Goal: Information Seeking & Learning: Learn about a topic

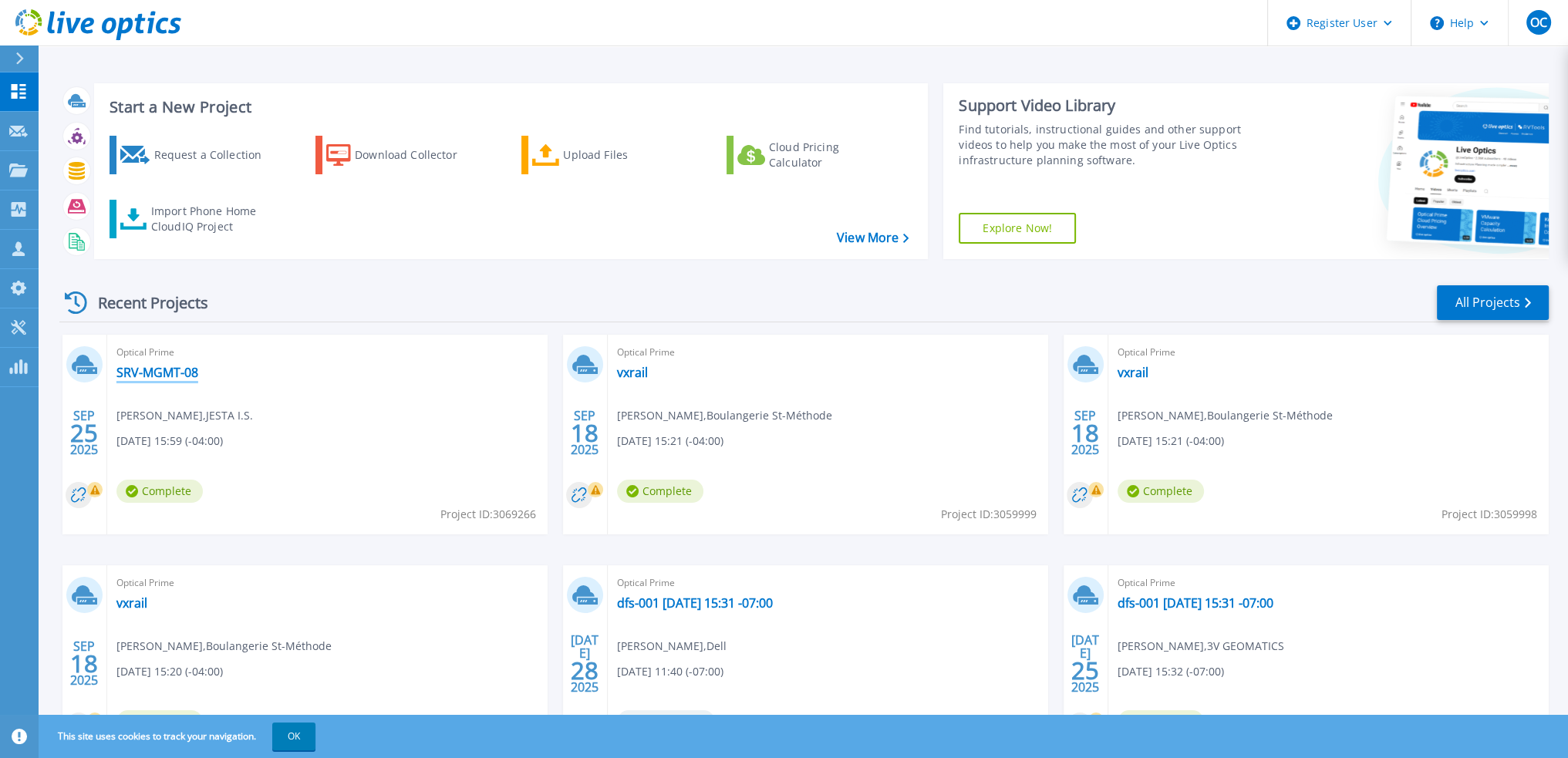
click at [159, 374] on link "SRV-MGMT-08" at bounding box center [157, 373] width 82 height 16
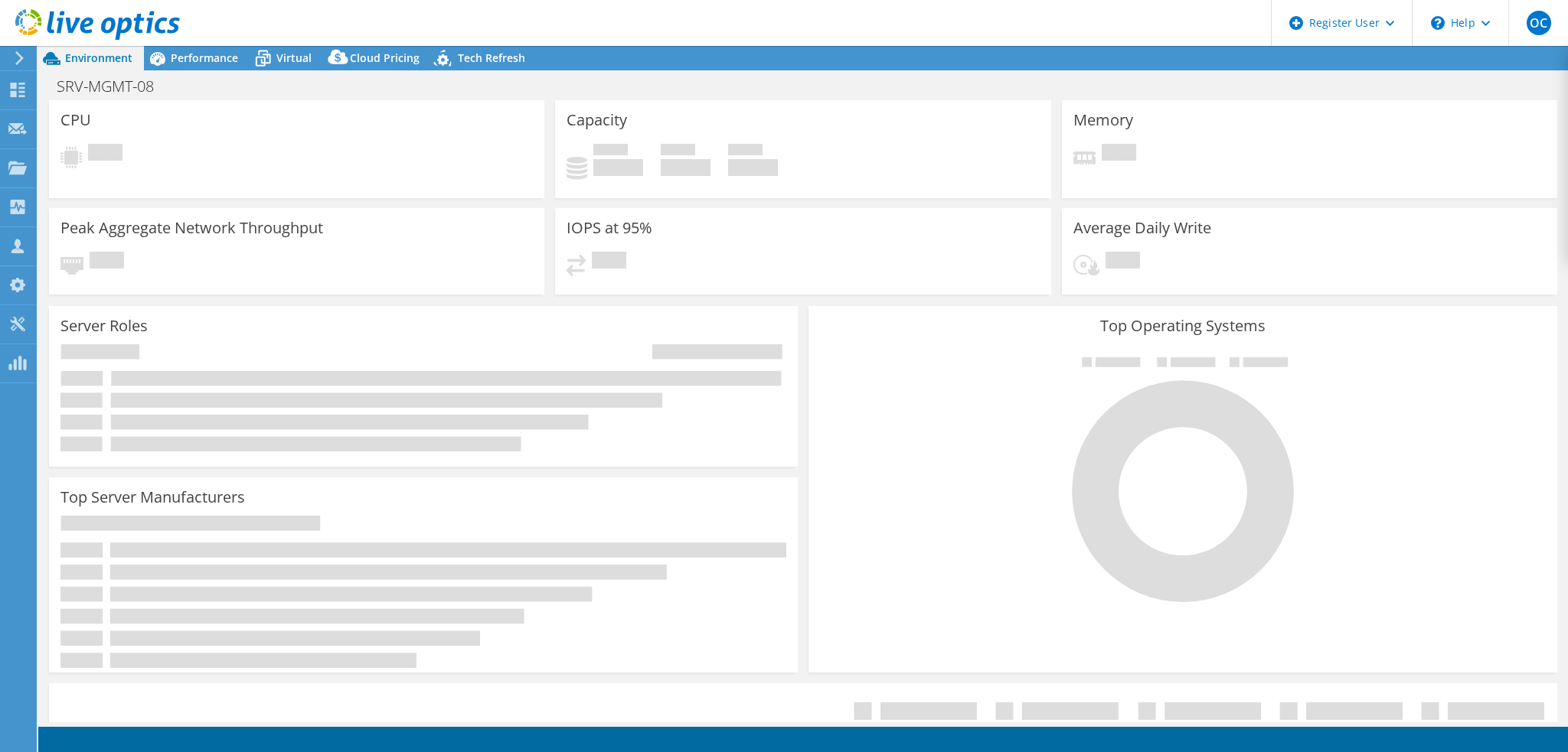
select select "[GEOGRAPHIC_DATA]"
select select "CAD"
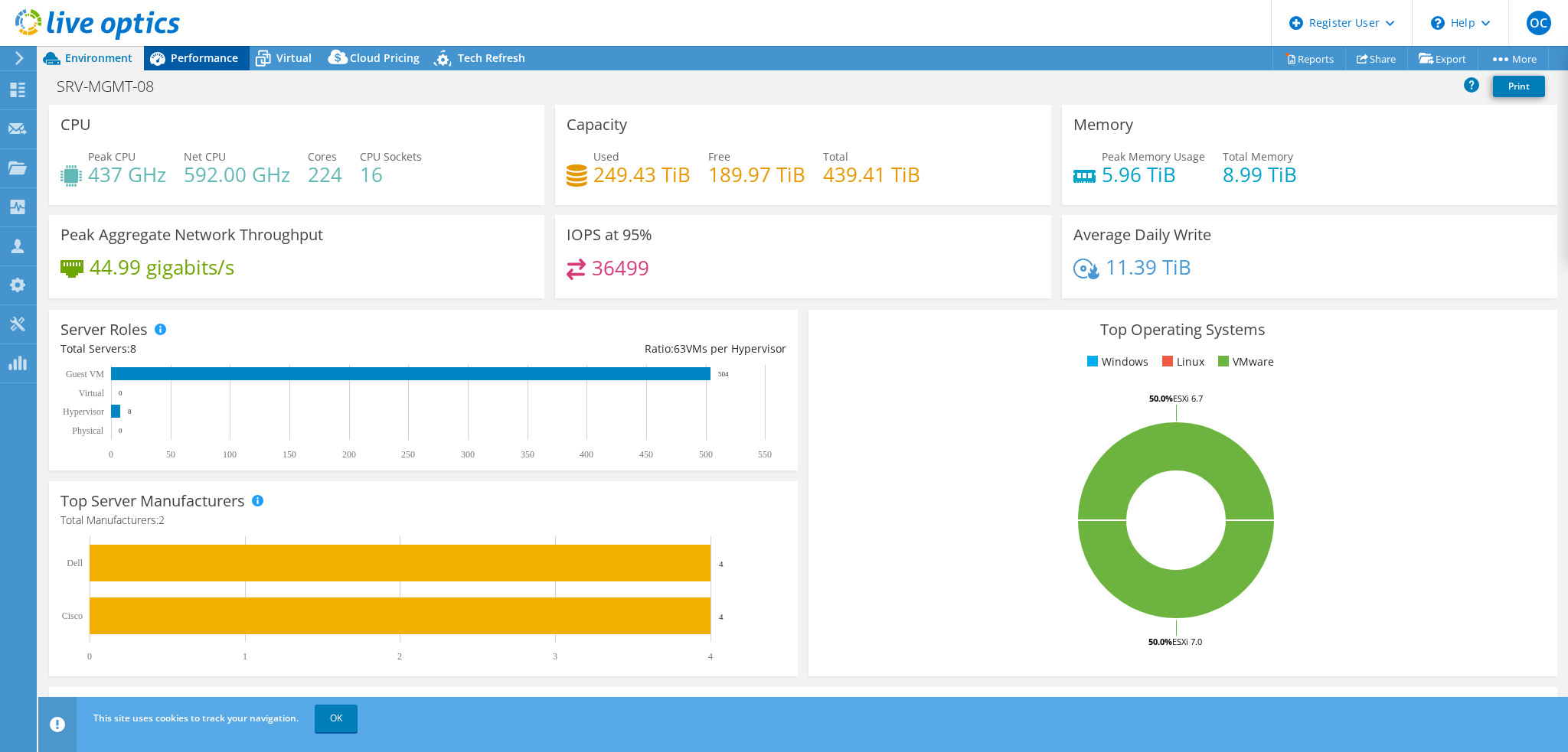
click at [195, 61] on span "Performance" at bounding box center [204, 58] width 68 height 15
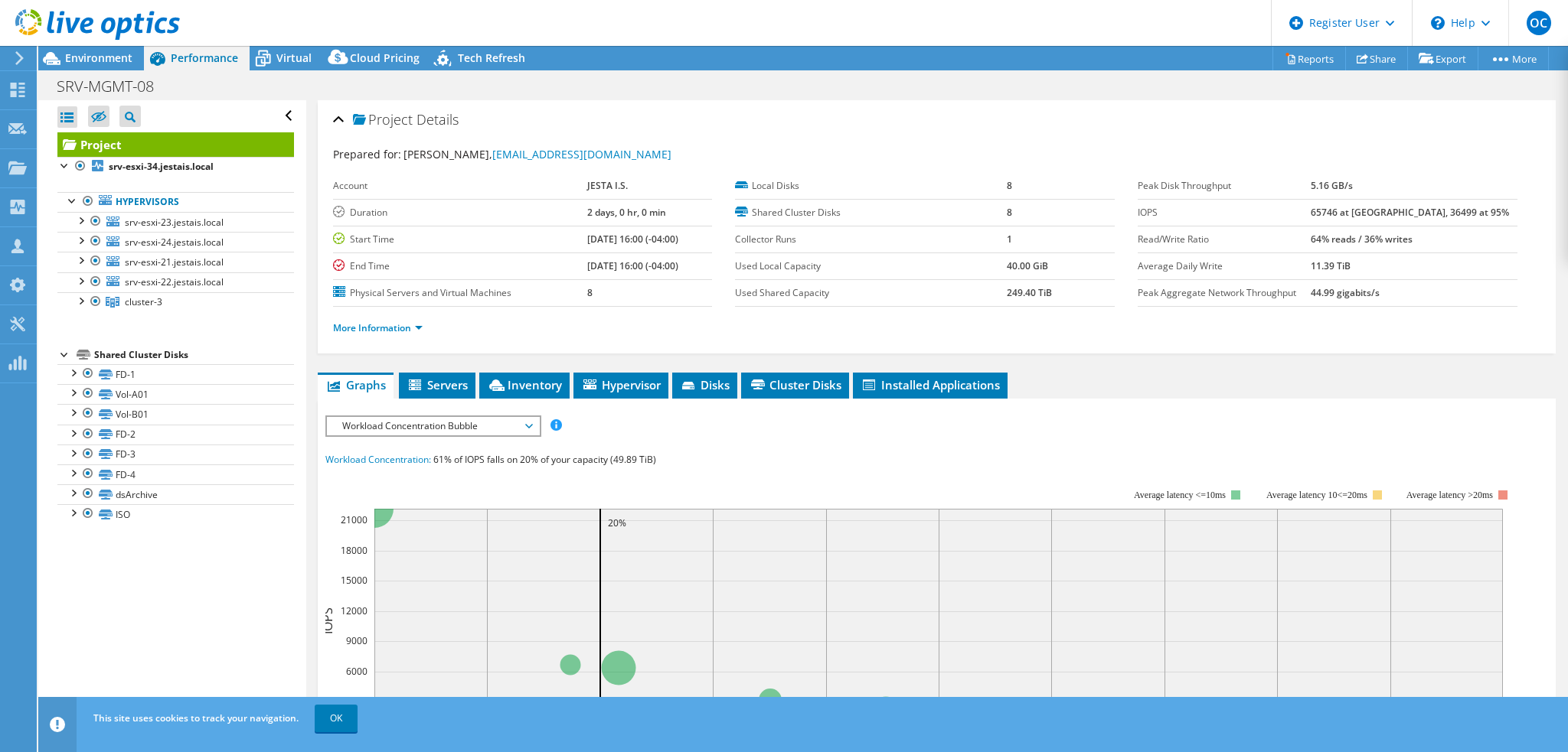
click at [526, 422] on span "Workload Concentration Bubble" at bounding box center [433, 427] width 197 height 19
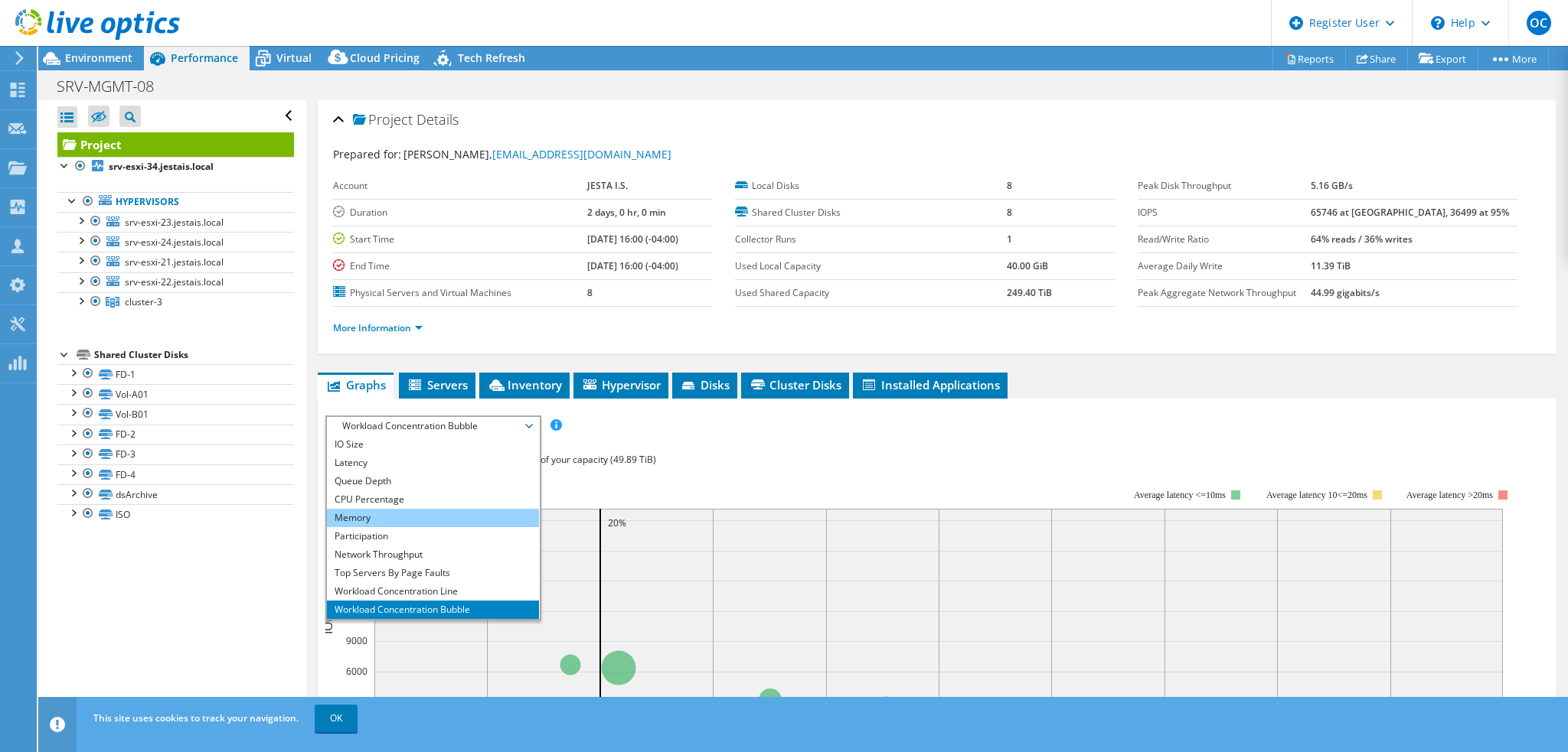
scroll to position [55, 0]
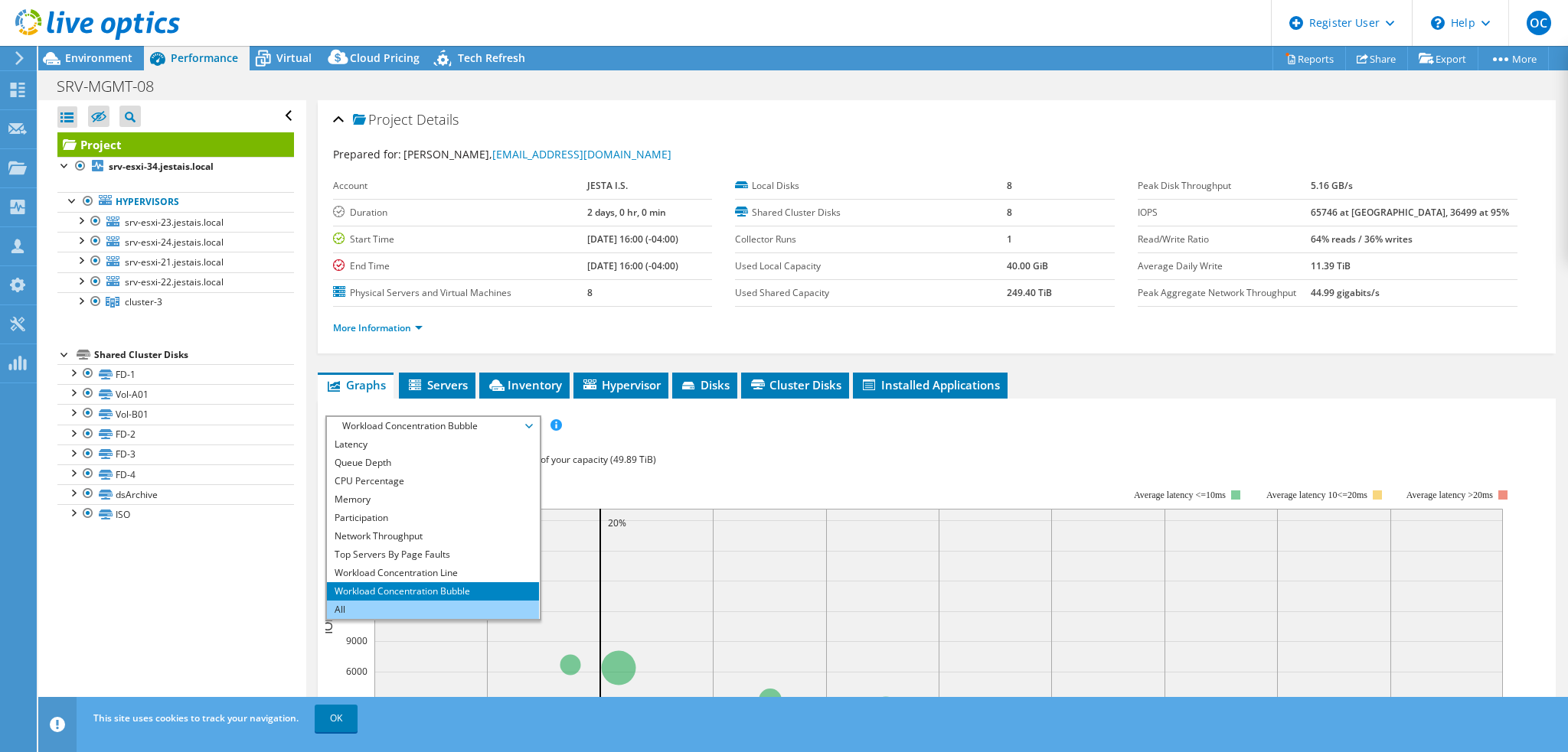
click at [415, 605] on li "All" at bounding box center [433, 610] width 212 height 19
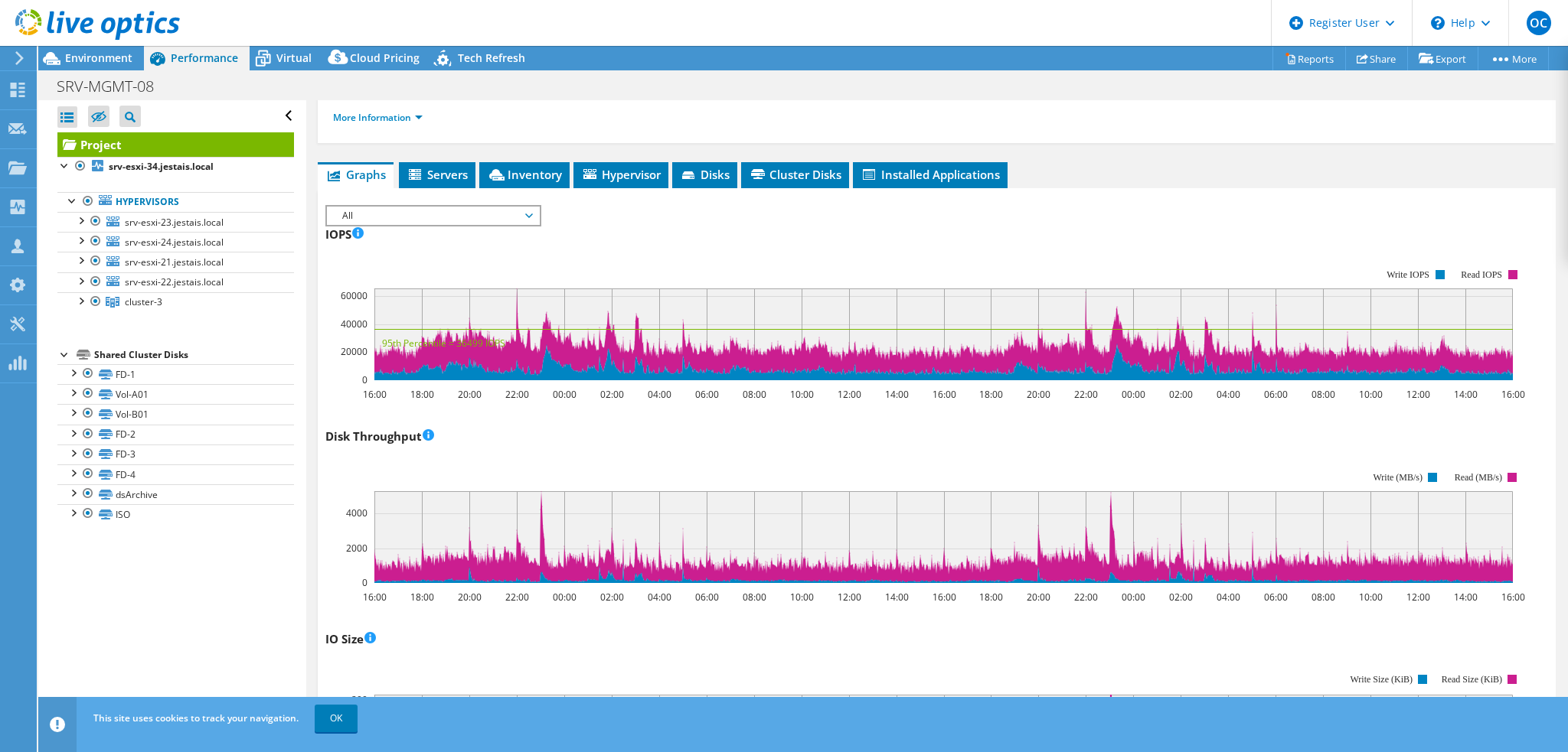
scroll to position [0, 0]
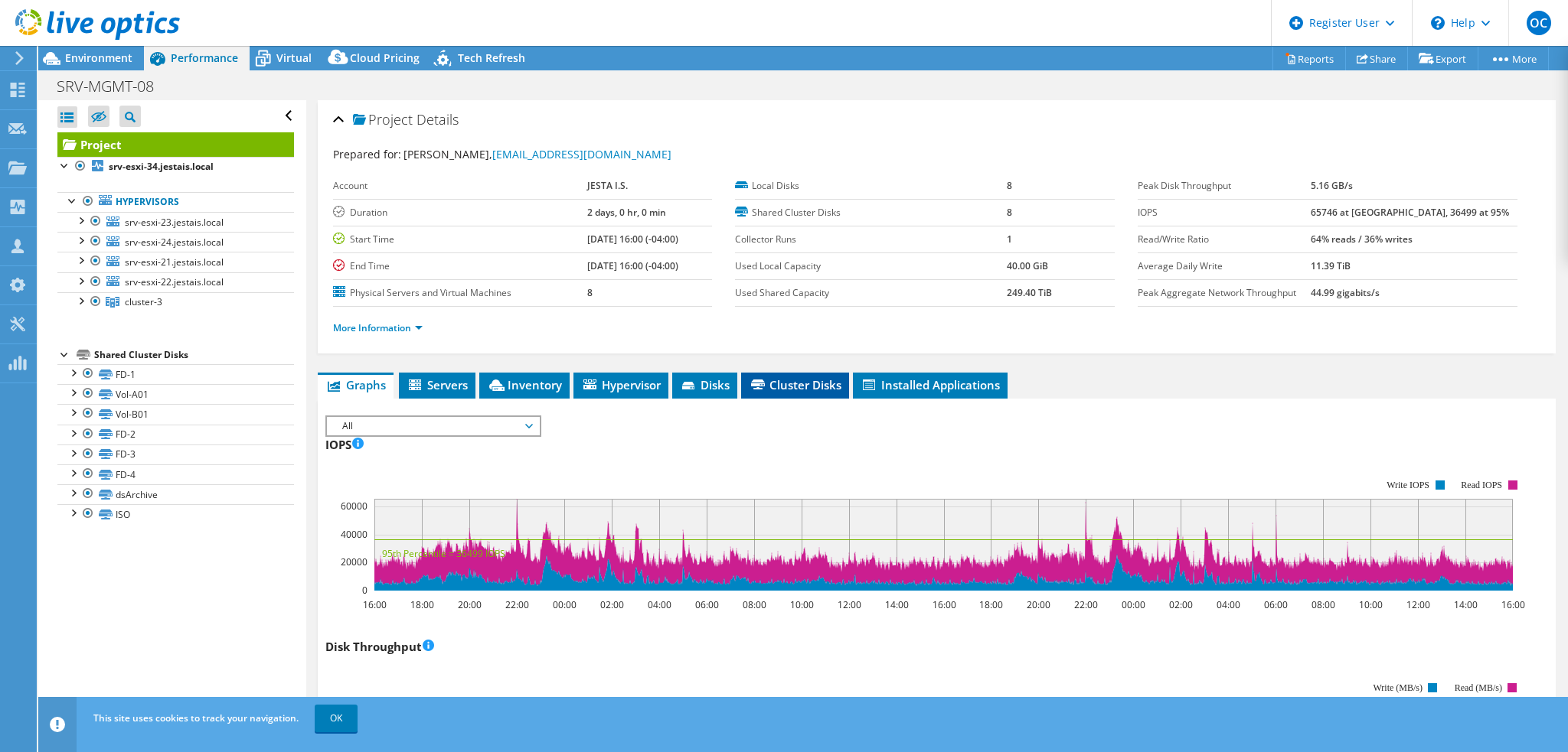
click at [810, 386] on span "Cluster Disks" at bounding box center [795, 385] width 93 height 16
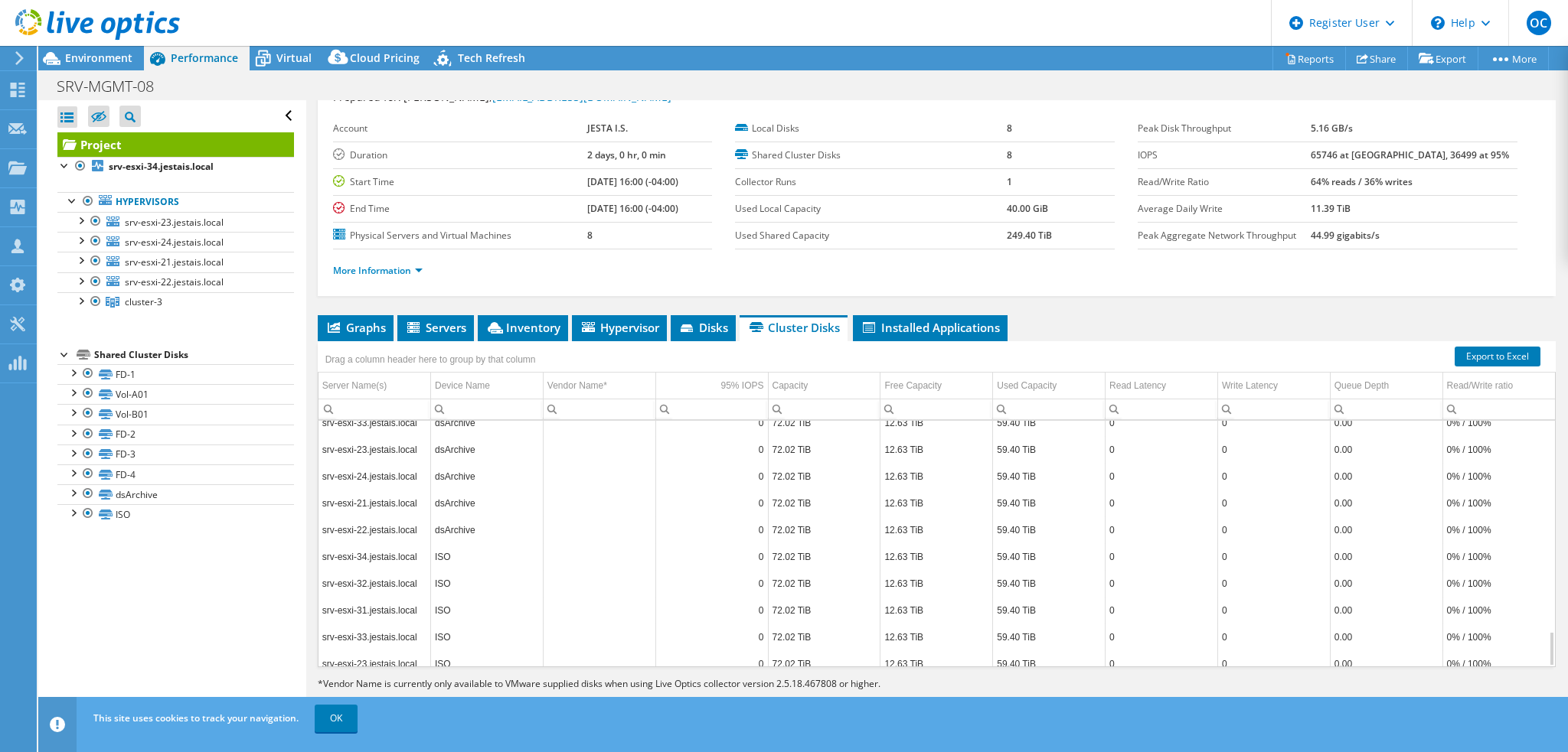
scroll to position [1459, 0]
click at [83, 298] on div at bounding box center [80, 300] width 16 height 16
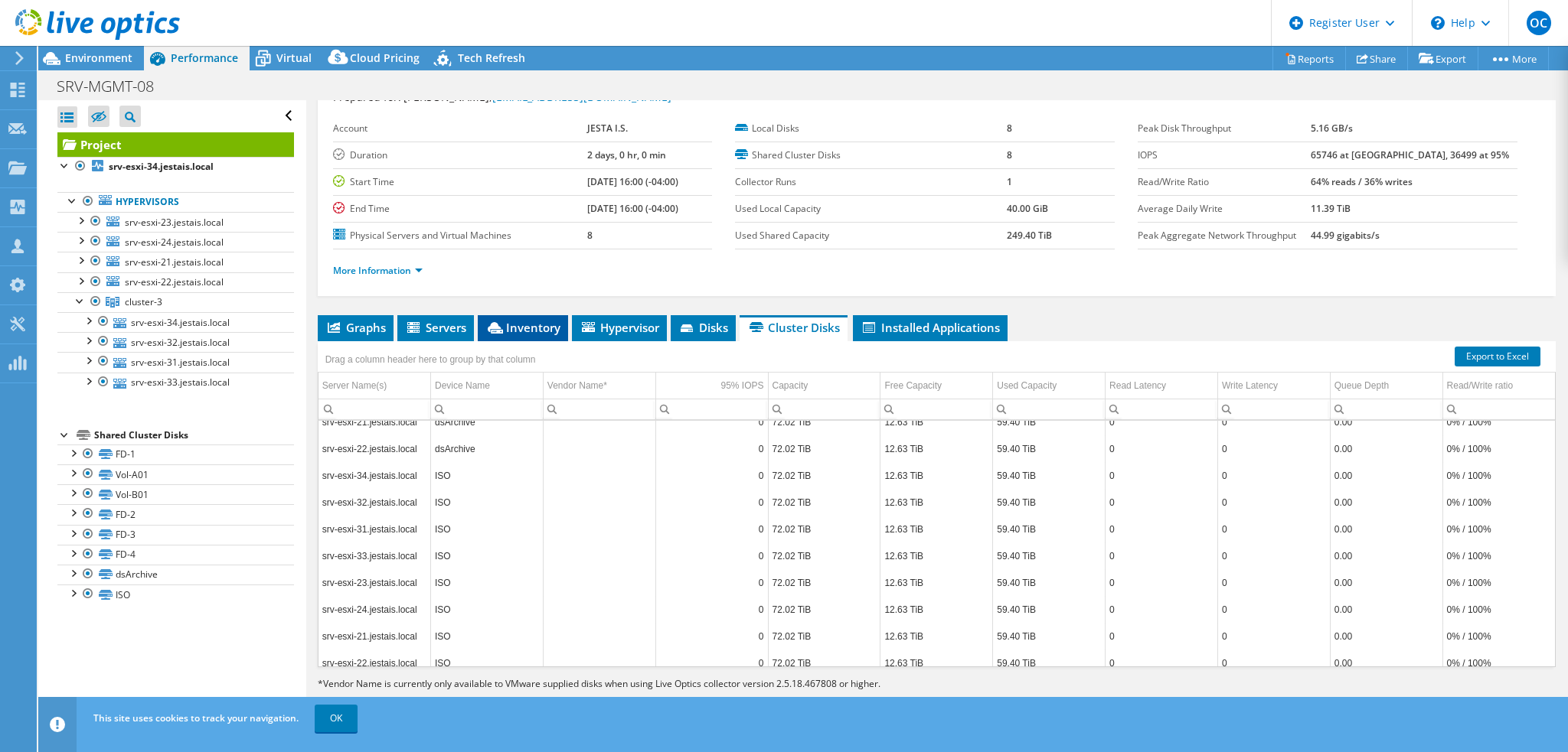
click at [532, 330] on span "Inventory" at bounding box center [522, 328] width 75 height 16
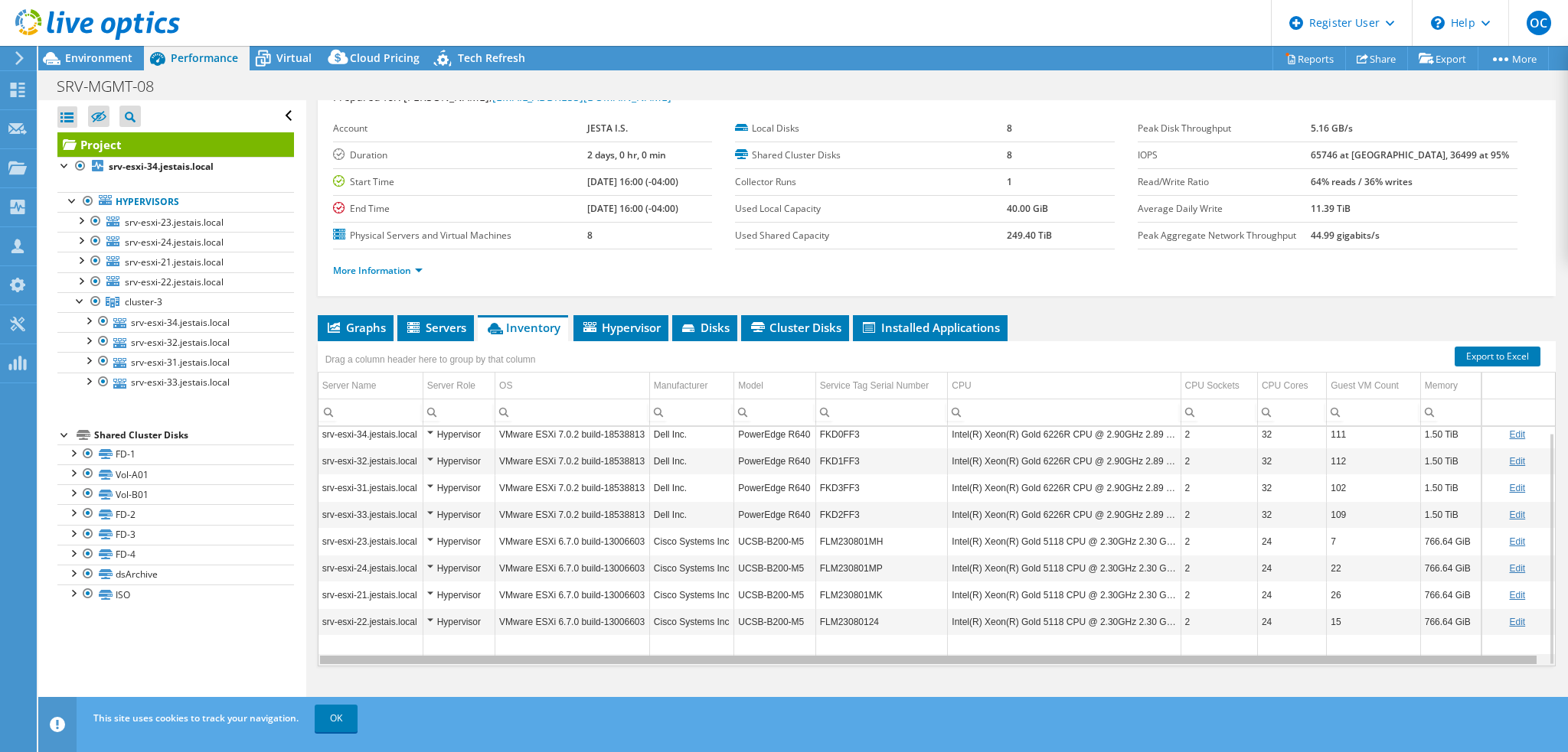
scroll to position [0, 6]
drag, startPoint x: 1155, startPoint y: 658, endPoint x: 1285, endPoint y: 663, distance: 130.1
click at [1285, 663] on body "OC Dell User [PERSON_NAME] [PERSON_NAME][EMAIL_ADDRESS][PERSON_NAME][DOMAIN_NAM…" at bounding box center [784, 376] width 1568 height 752
drag, startPoint x: 740, startPoint y: 654, endPoint x: 709, endPoint y: 653, distance: 31.0
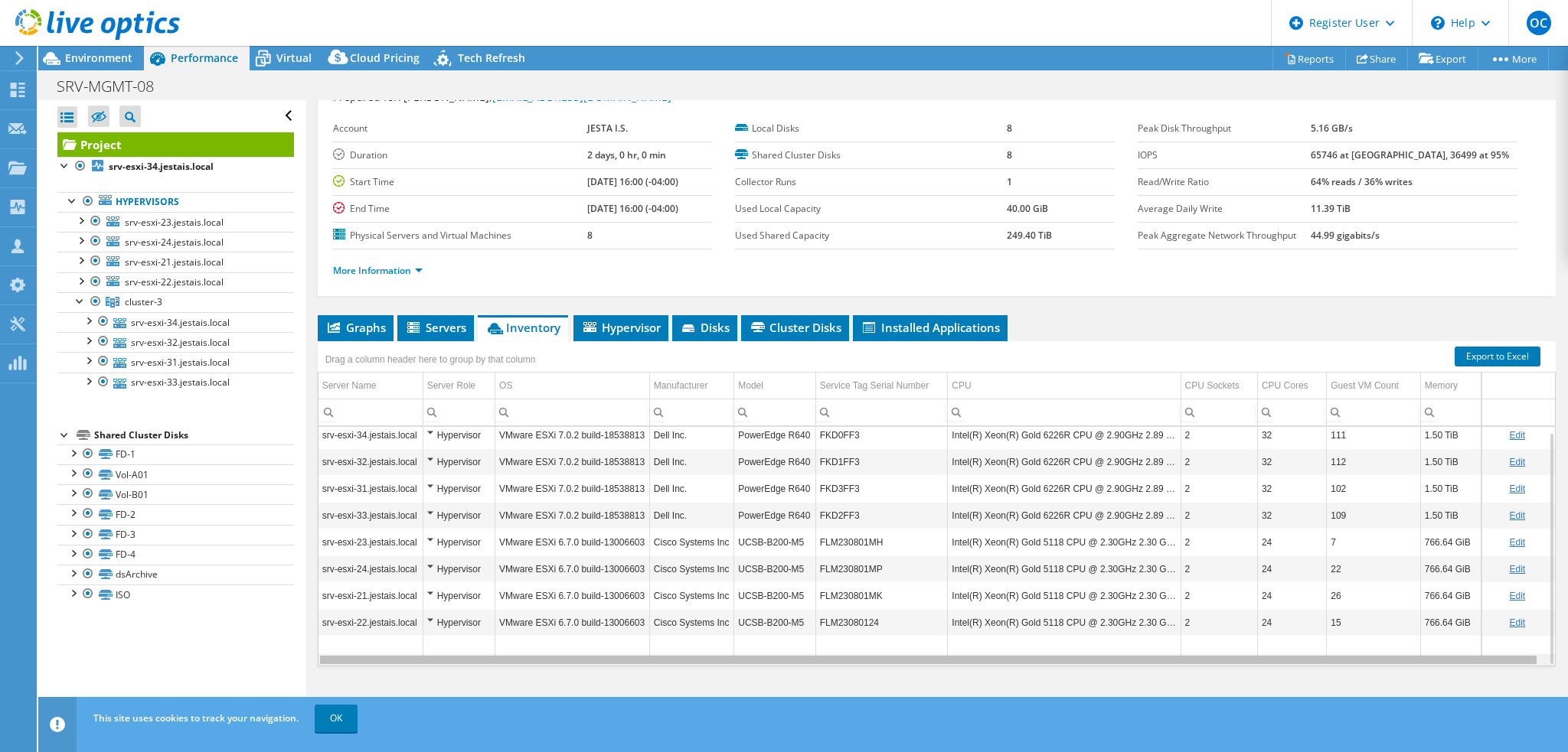
click at [709, 653] on body "OC Dell User [PERSON_NAME] [PERSON_NAME][EMAIL_ADDRESS][PERSON_NAME][DOMAIN_NAM…" at bounding box center [784, 376] width 1568 height 752
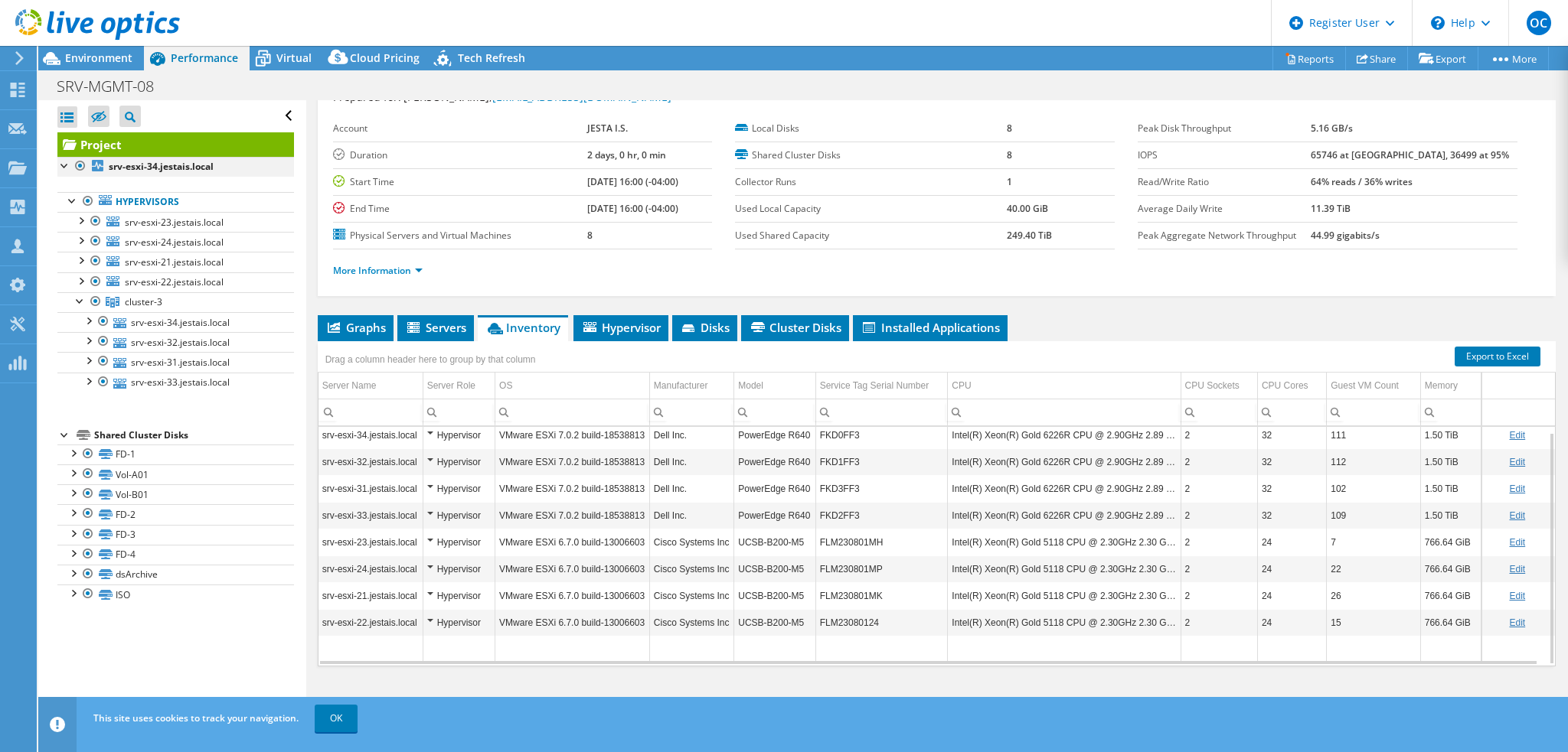
click at [62, 164] on div at bounding box center [65, 165] width 16 height 16
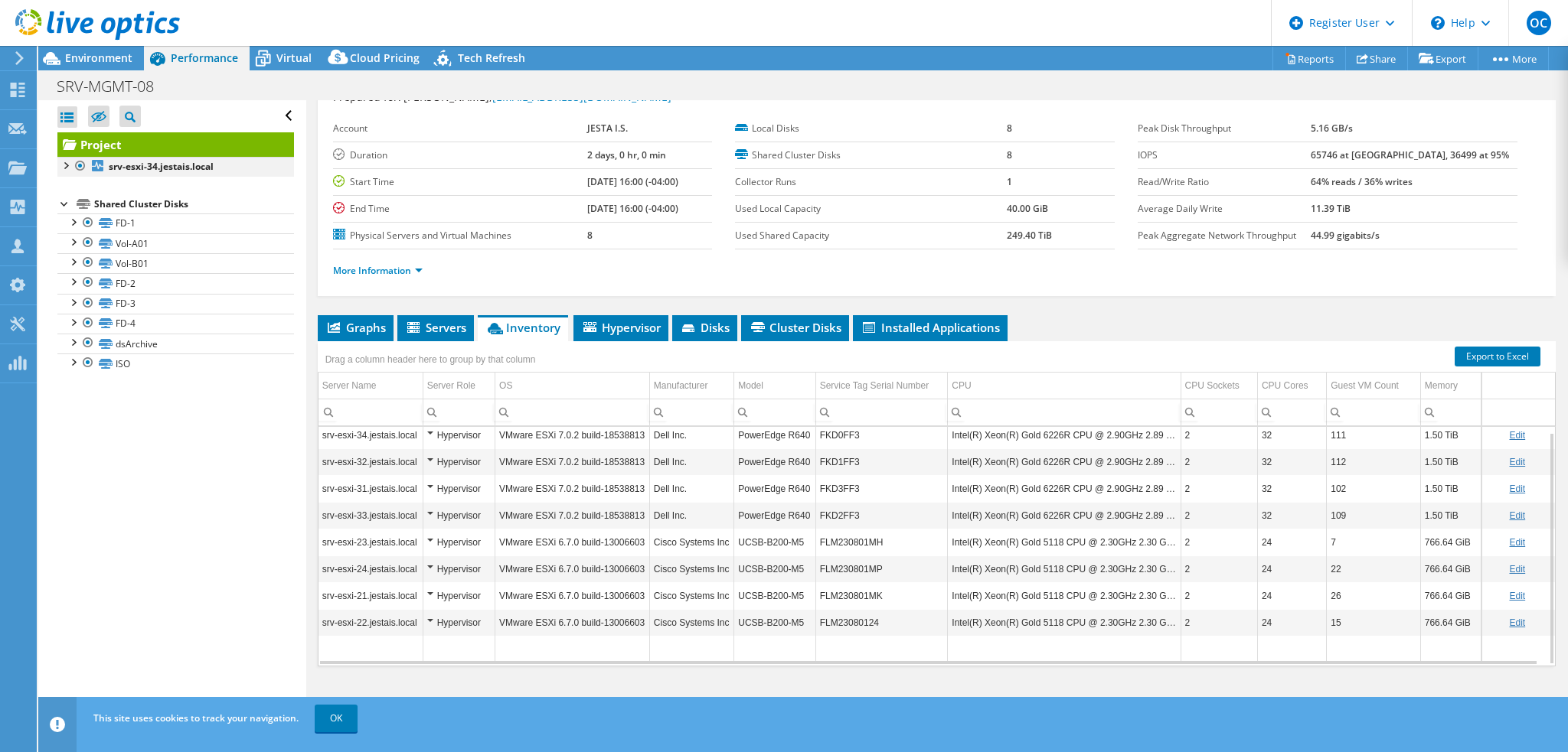
click at [62, 164] on div at bounding box center [65, 165] width 16 height 16
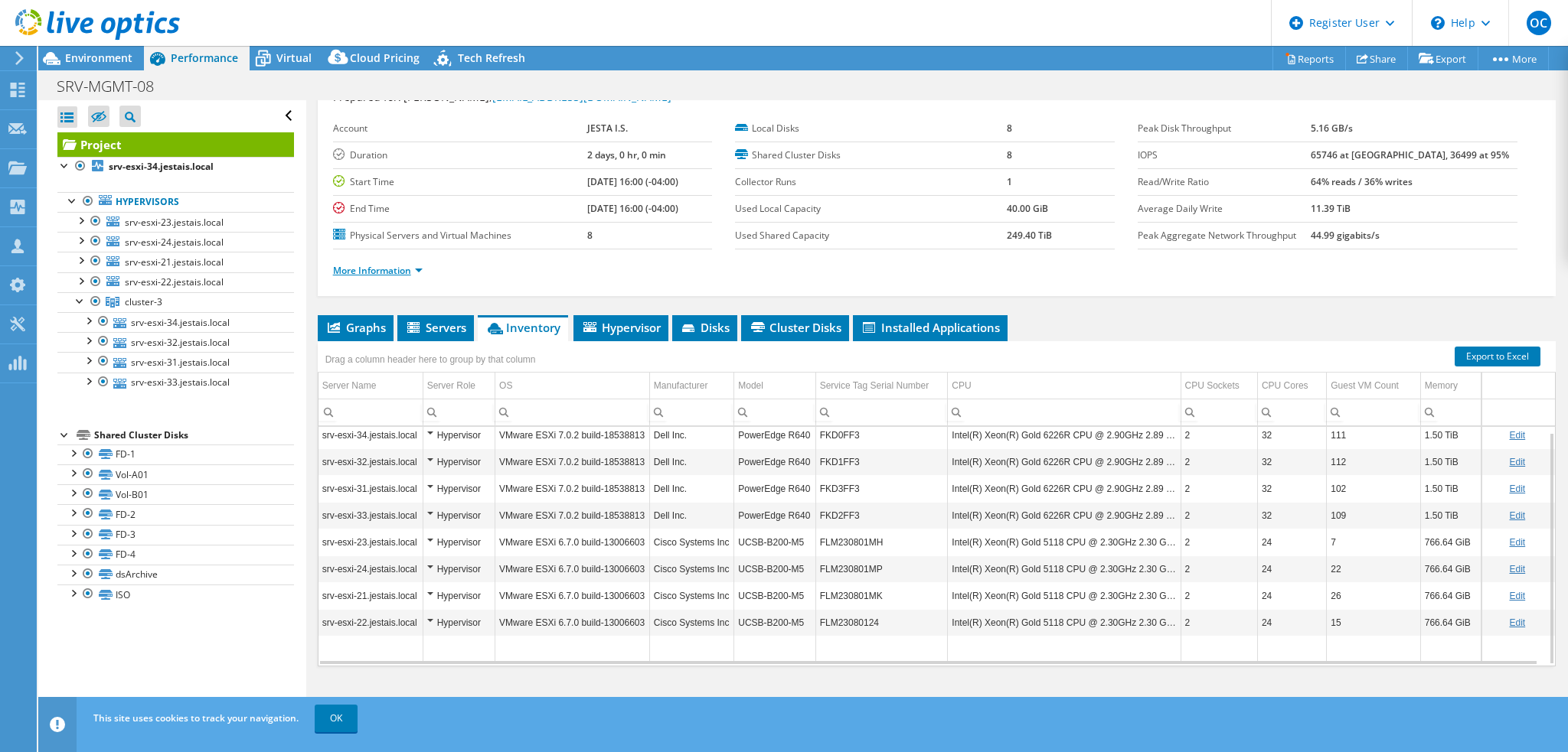
click at [421, 271] on link "More Information" at bounding box center [378, 270] width 90 height 13
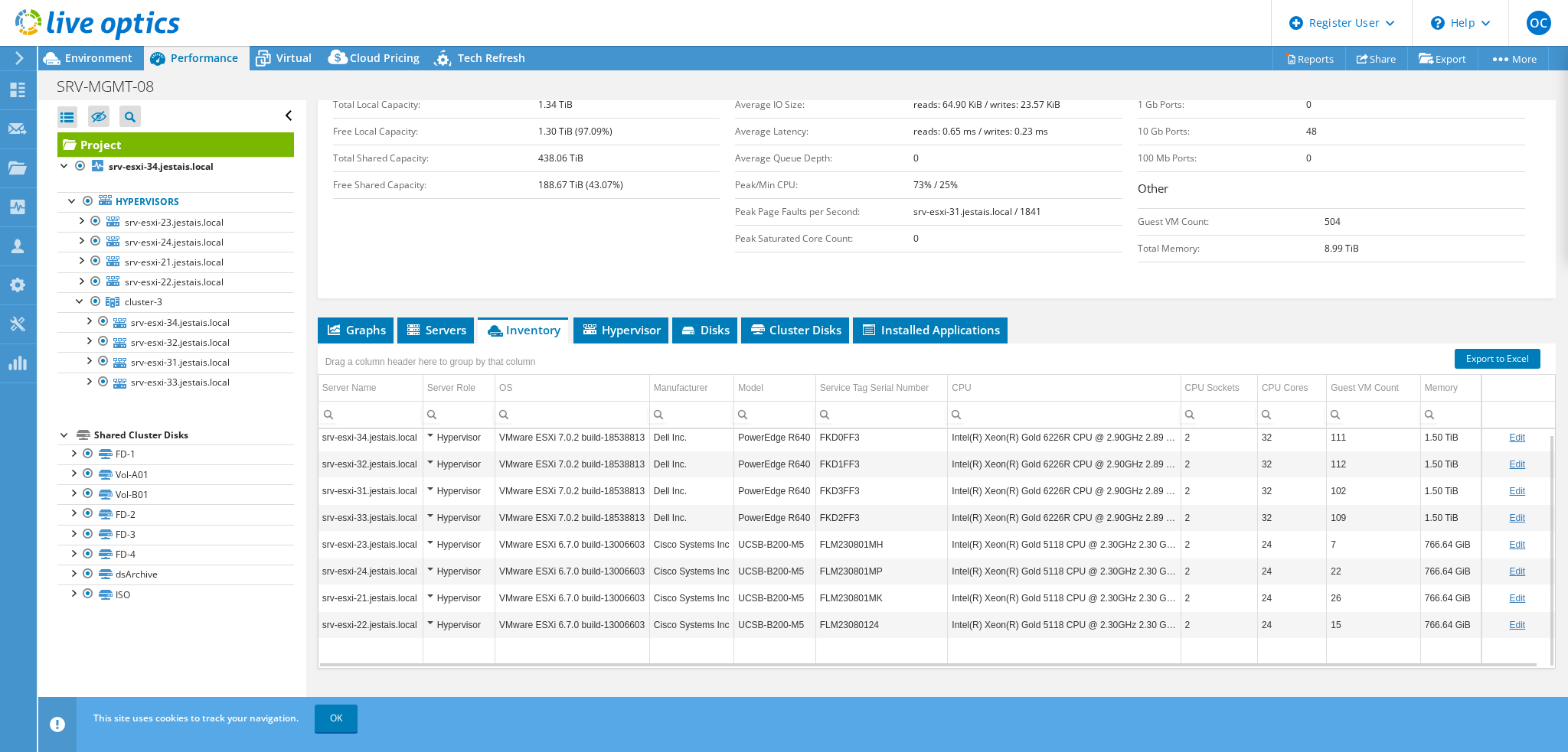
scroll to position [288, 0]
click at [344, 712] on link "OK" at bounding box center [336, 719] width 43 height 27
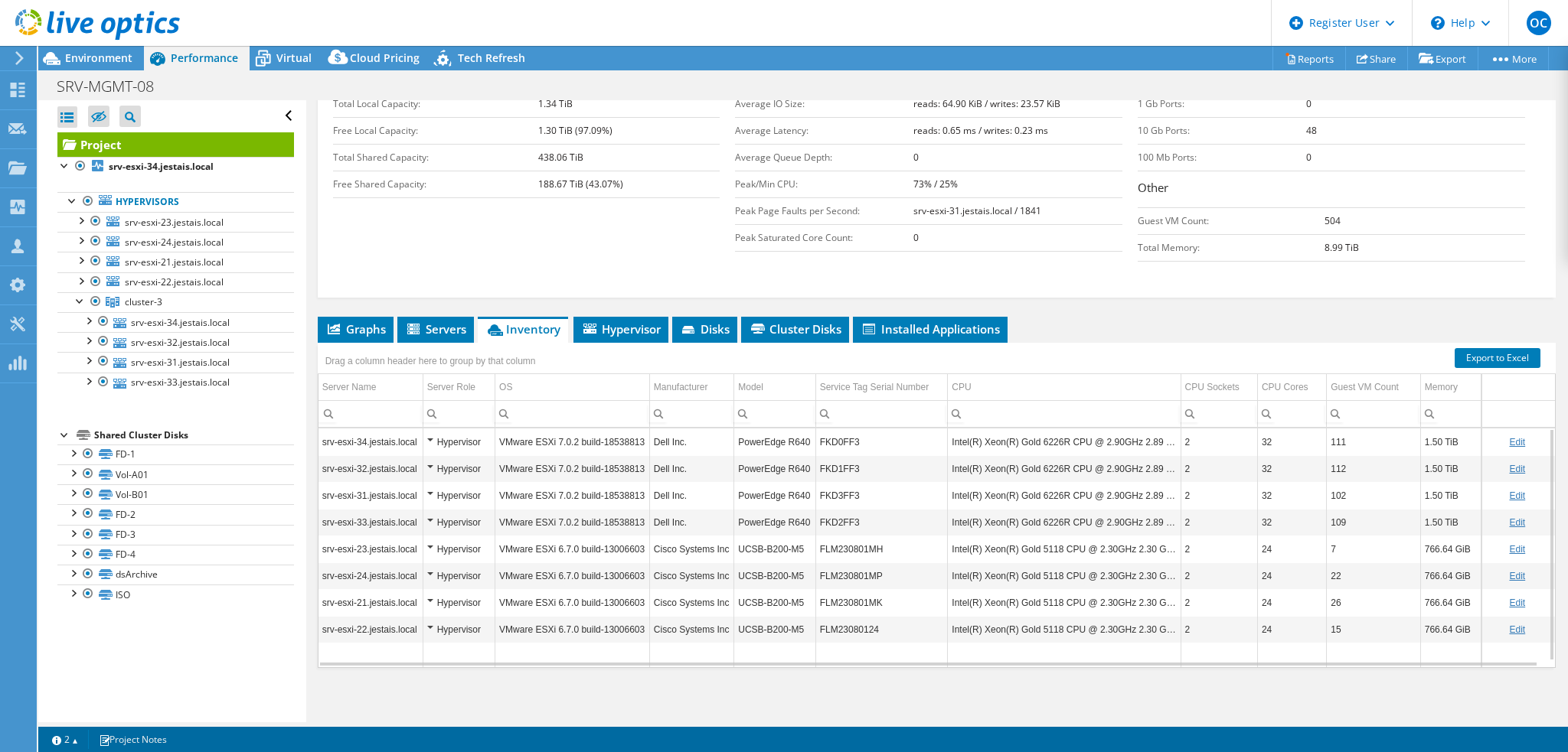
scroll to position [211, 0]
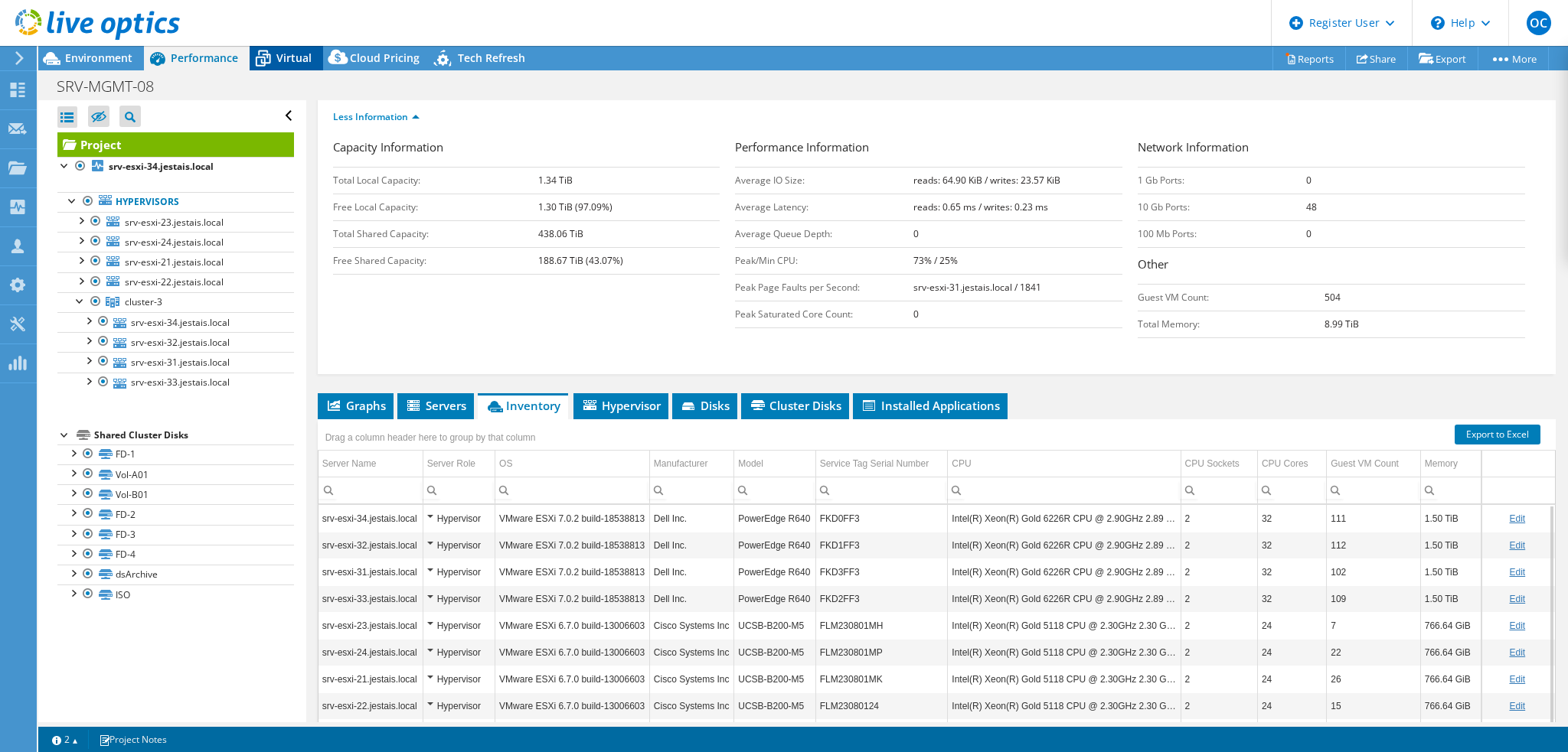
click at [292, 57] on span "Virtual" at bounding box center [294, 58] width 35 height 15
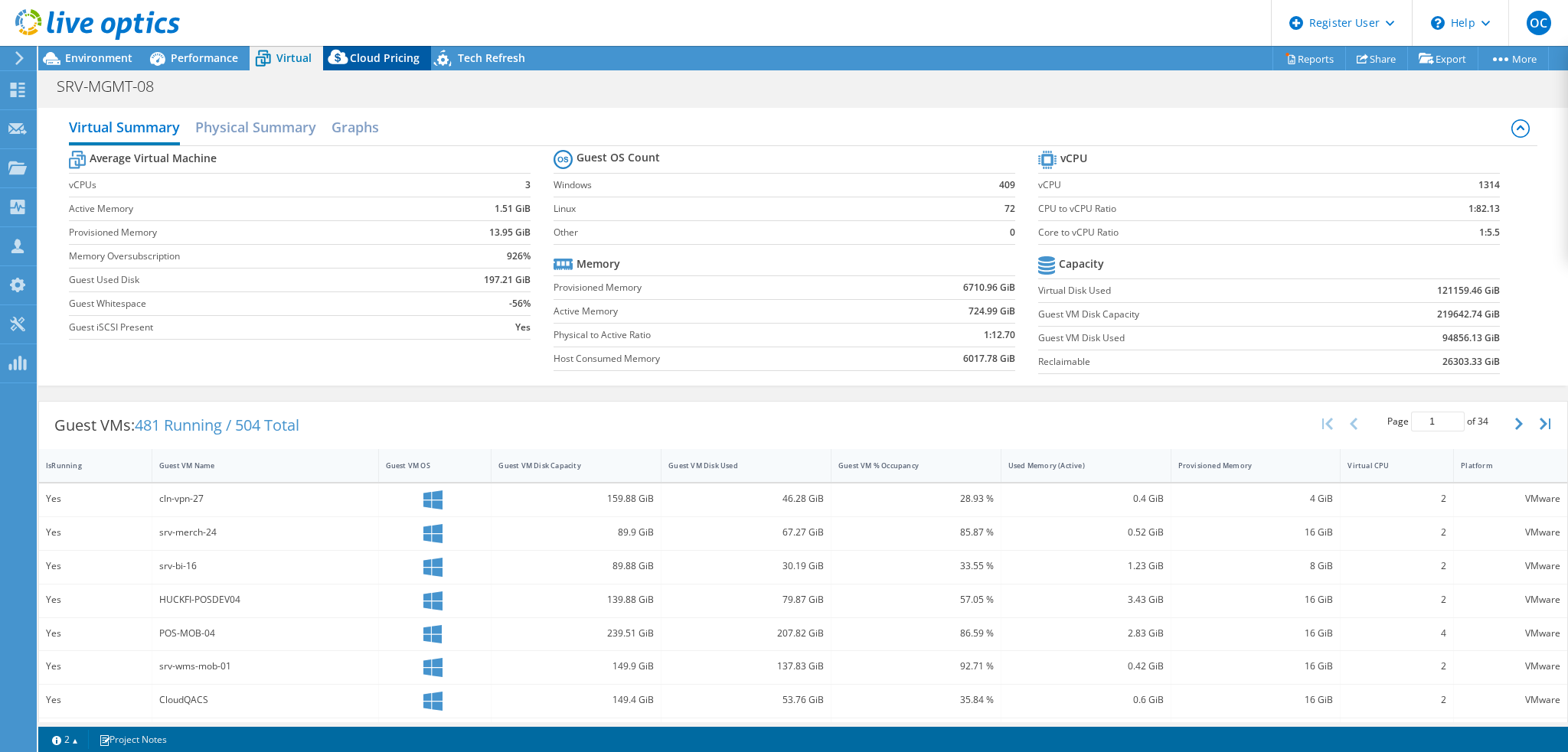
click at [371, 60] on span "Cloud Pricing" at bounding box center [384, 58] width 69 height 15
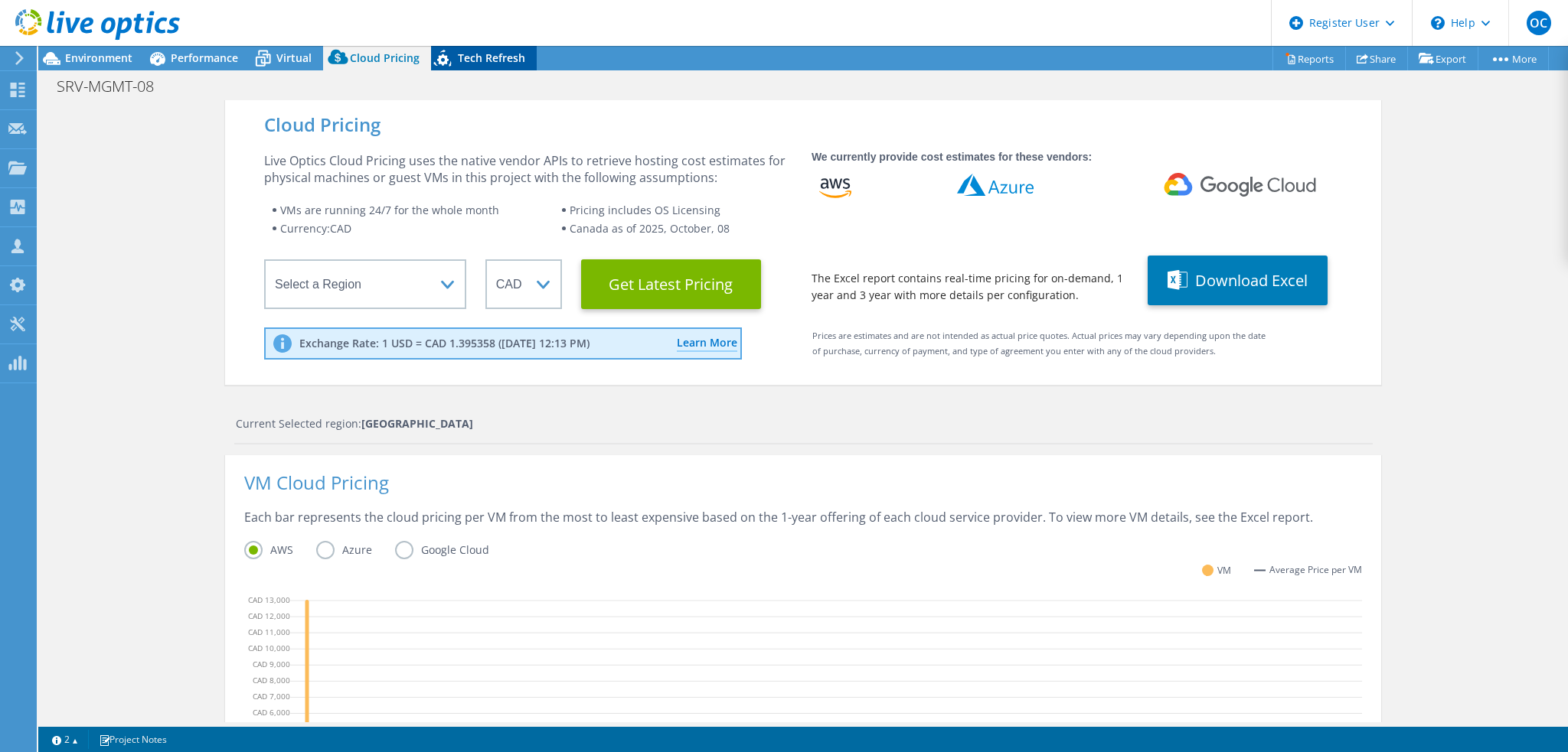
click at [480, 61] on span "Tech Refresh" at bounding box center [491, 58] width 68 height 15
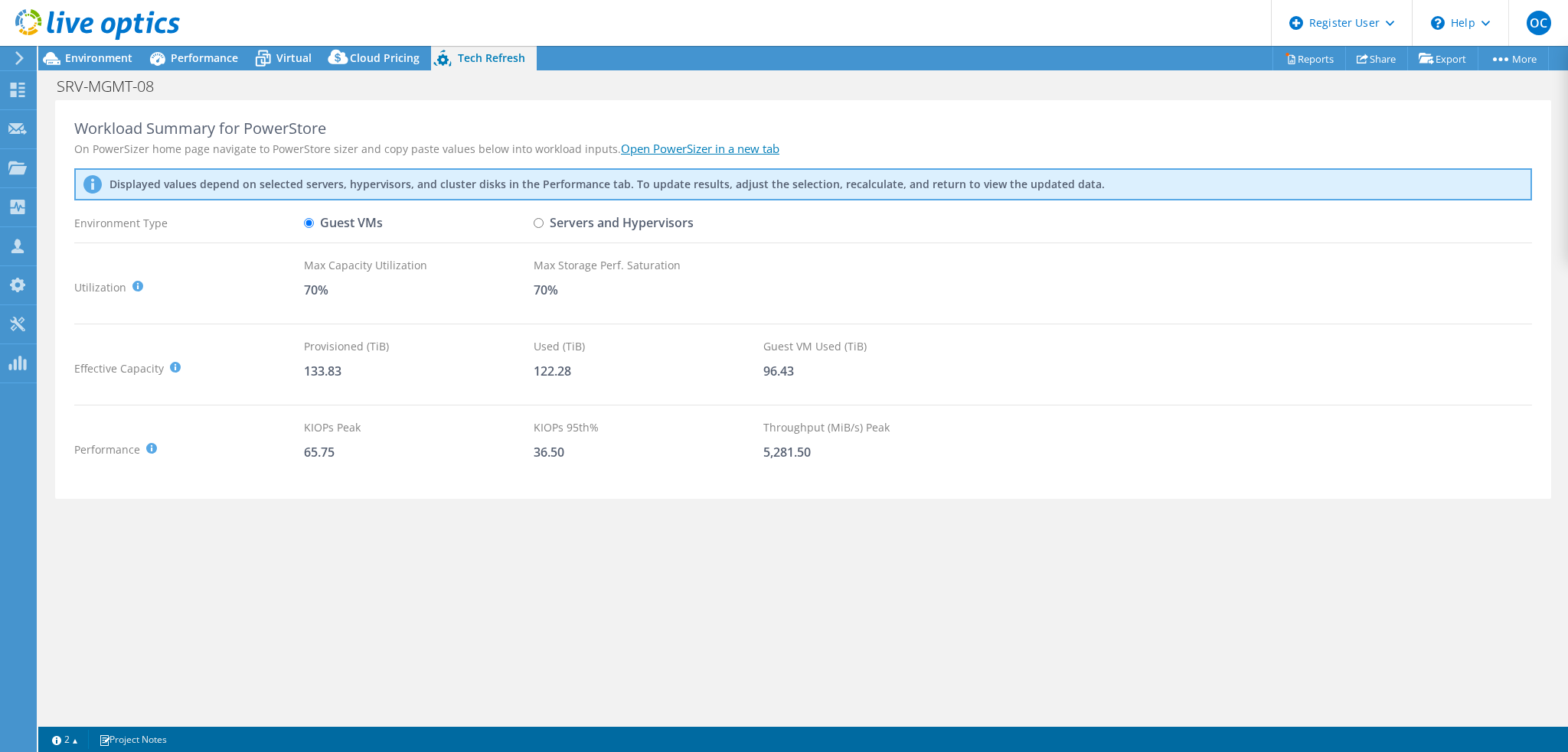
click at [540, 230] on label "Servers and Hypervisors" at bounding box center [613, 223] width 160 height 26
click at [540, 228] on input "Servers and Hypervisors" at bounding box center [538, 223] width 10 height 10
radio input "true"
radio input "false"
click at [215, 61] on span "Performance" at bounding box center [204, 58] width 68 height 15
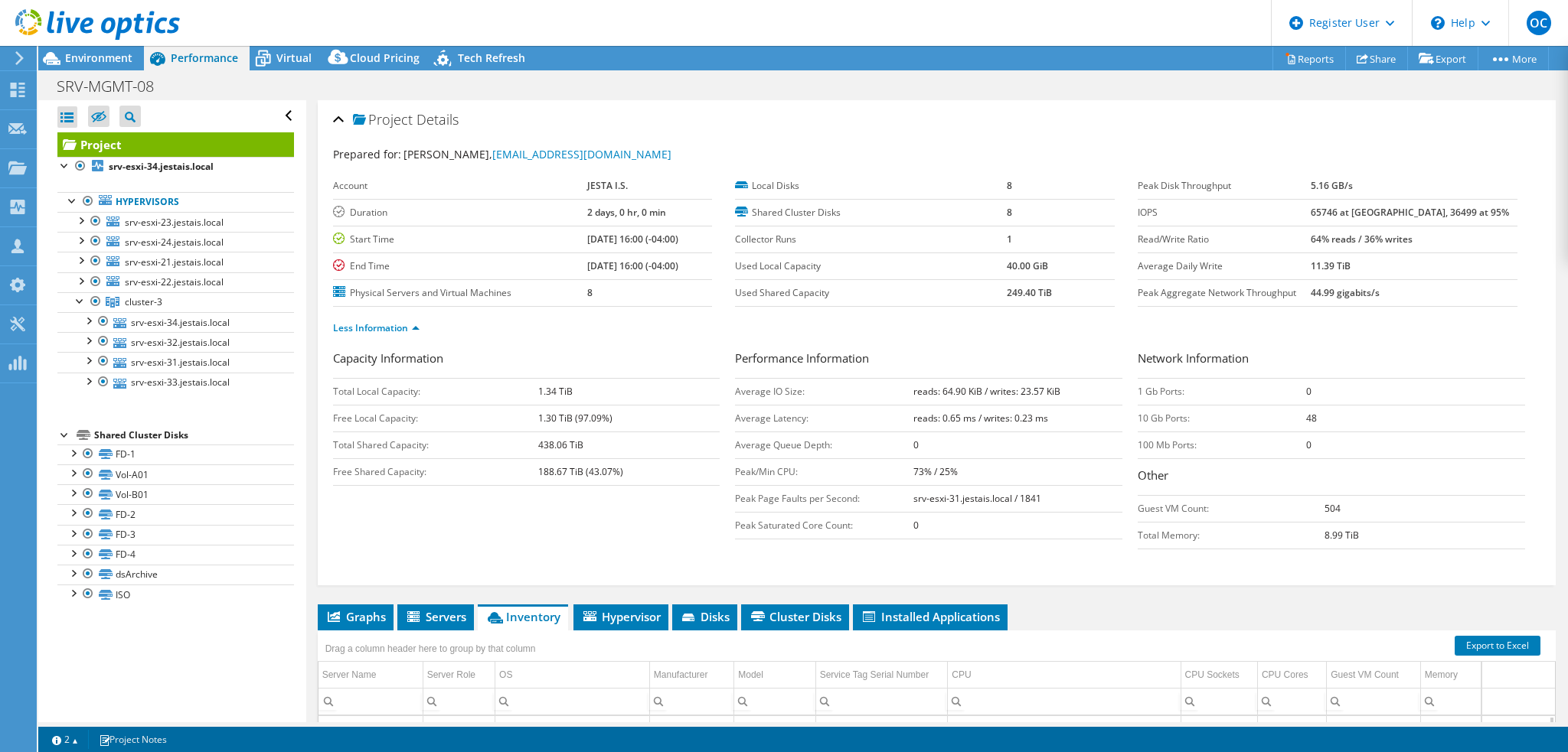
scroll to position [0, 0]
click at [97, 54] on span "Environment" at bounding box center [99, 58] width 68 height 15
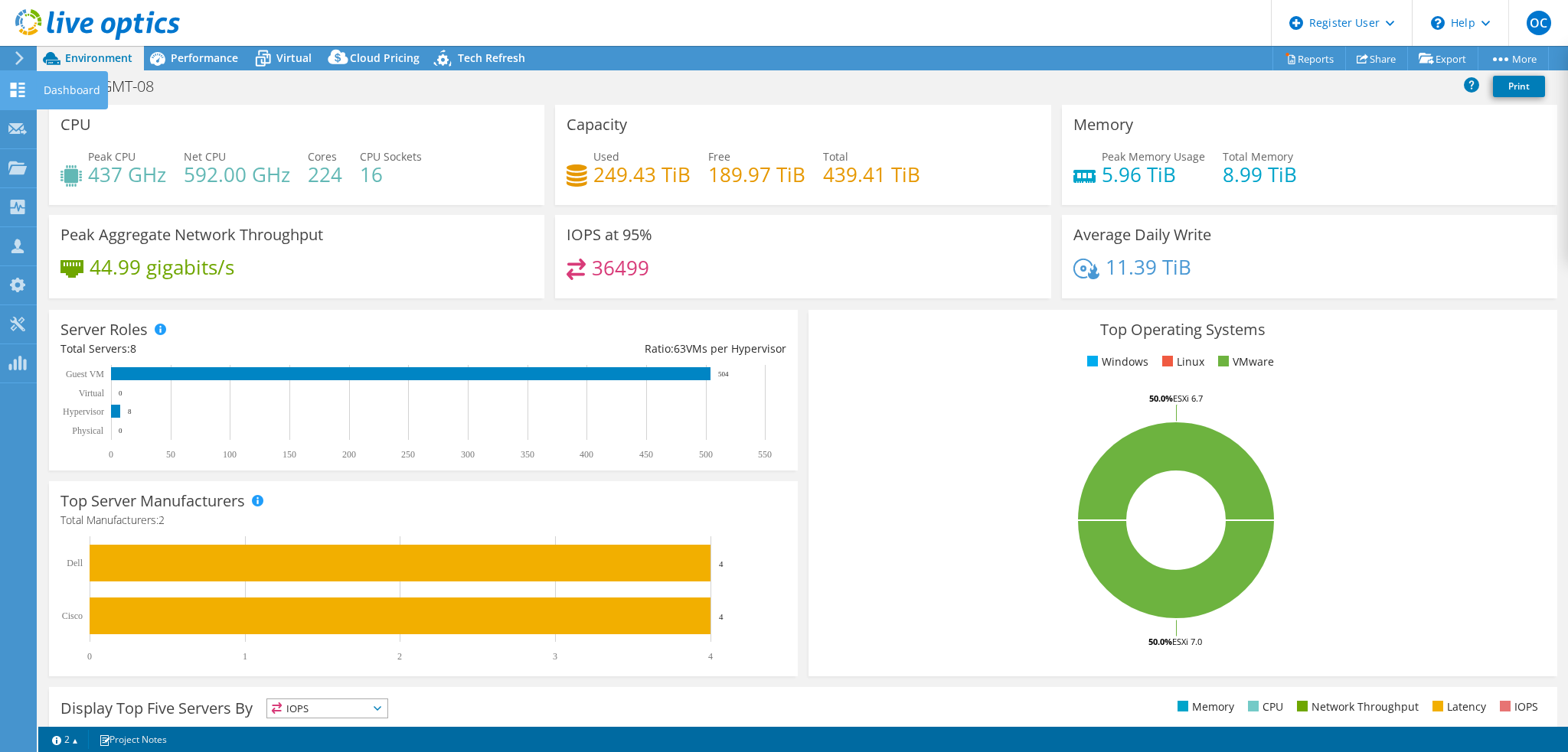
click at [56, 92] on div "Dashboard" at bounding box center [72, 90] width 72 height 38
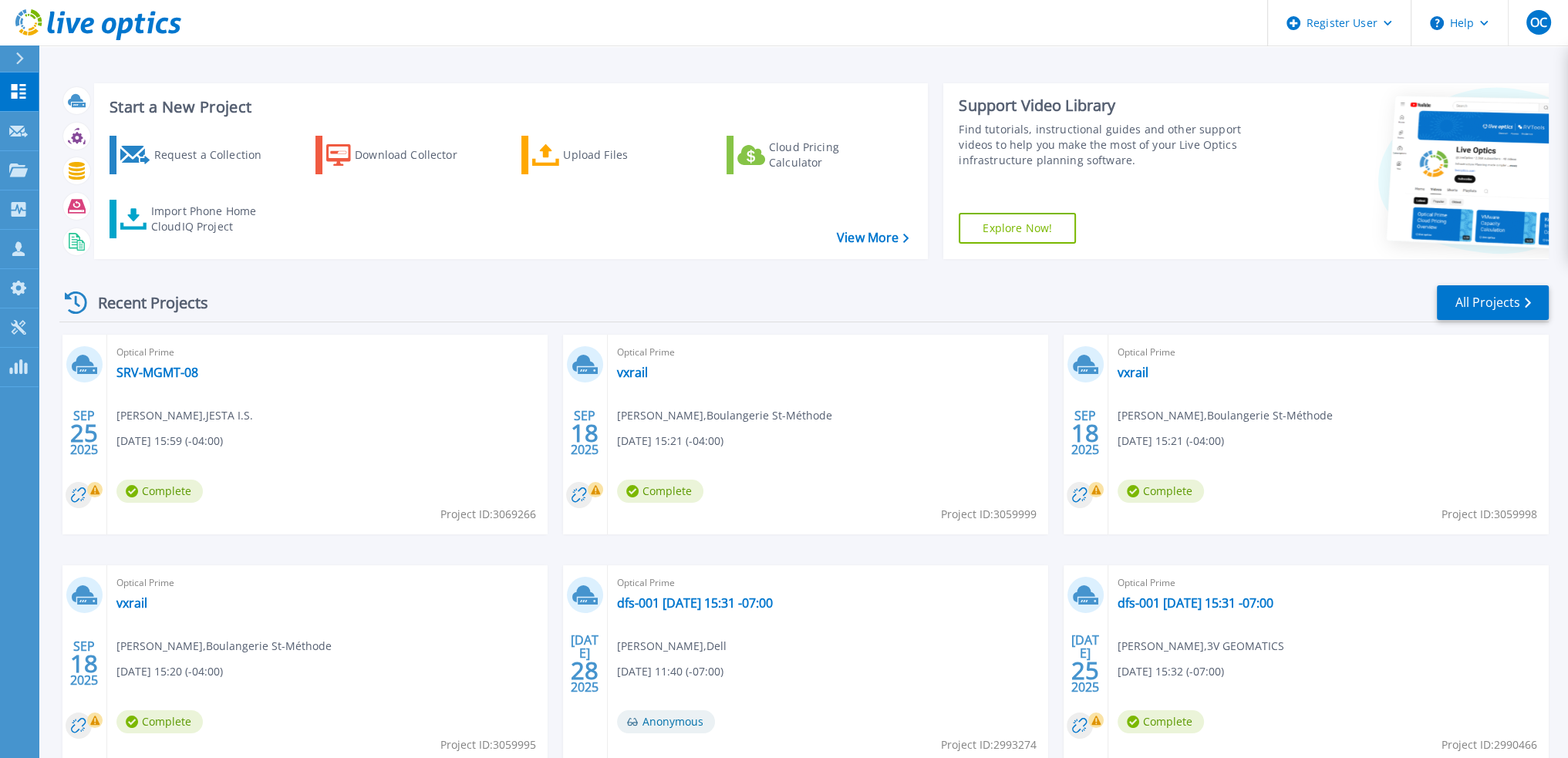
scroll to position [77, 0]
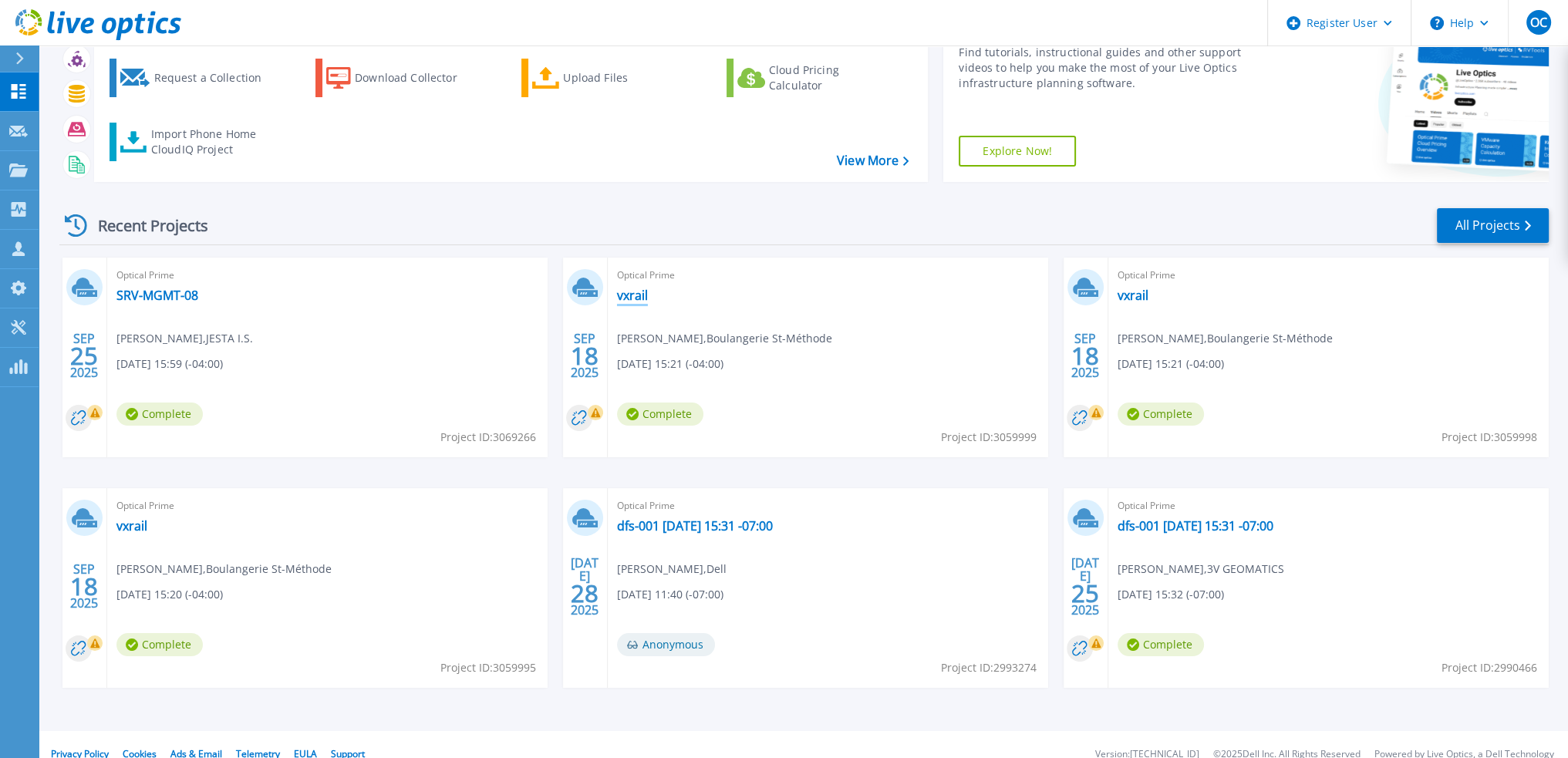
click at [634, 296] on link "vxrail" at bounding box center [632, 296] width 31 height 16
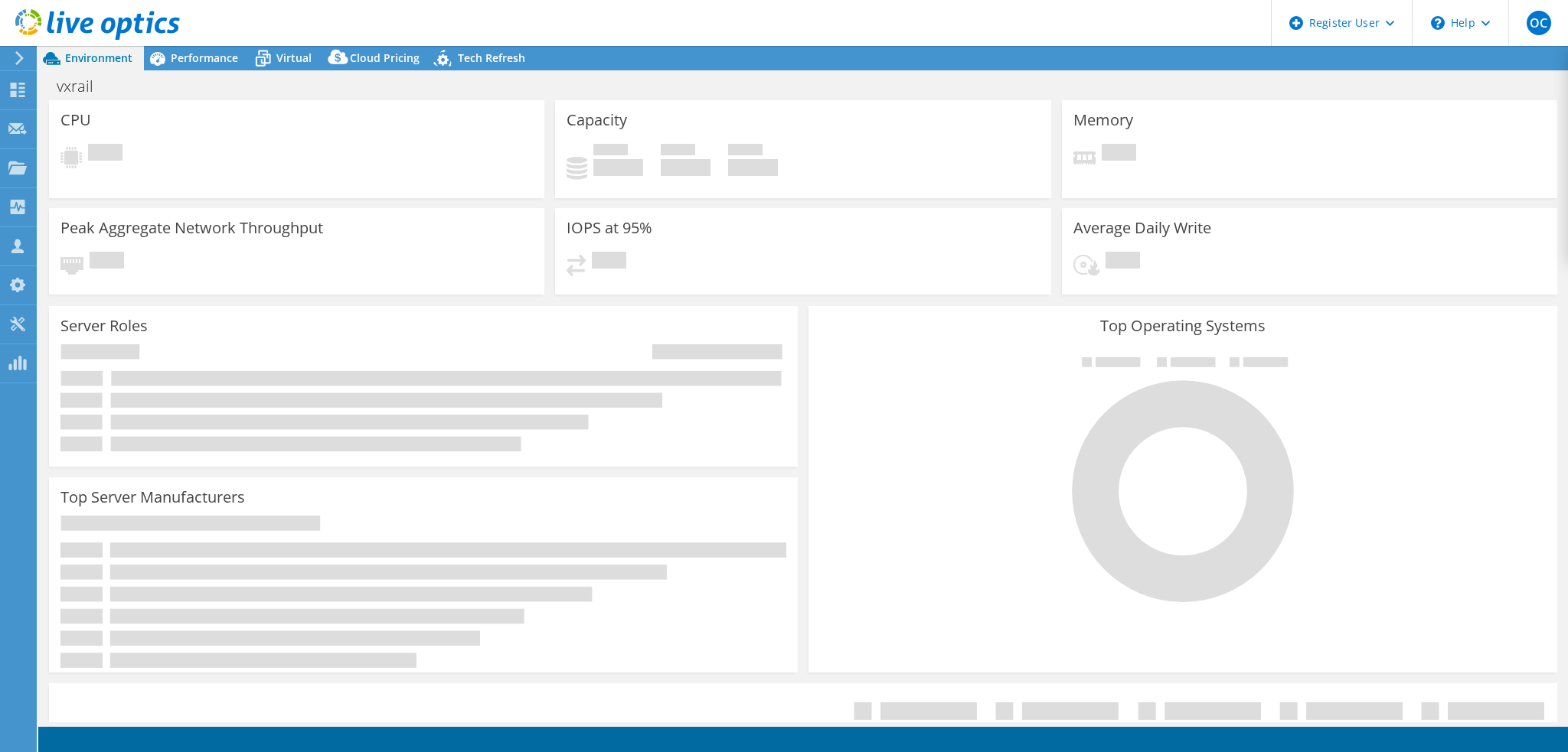
select select "USD"
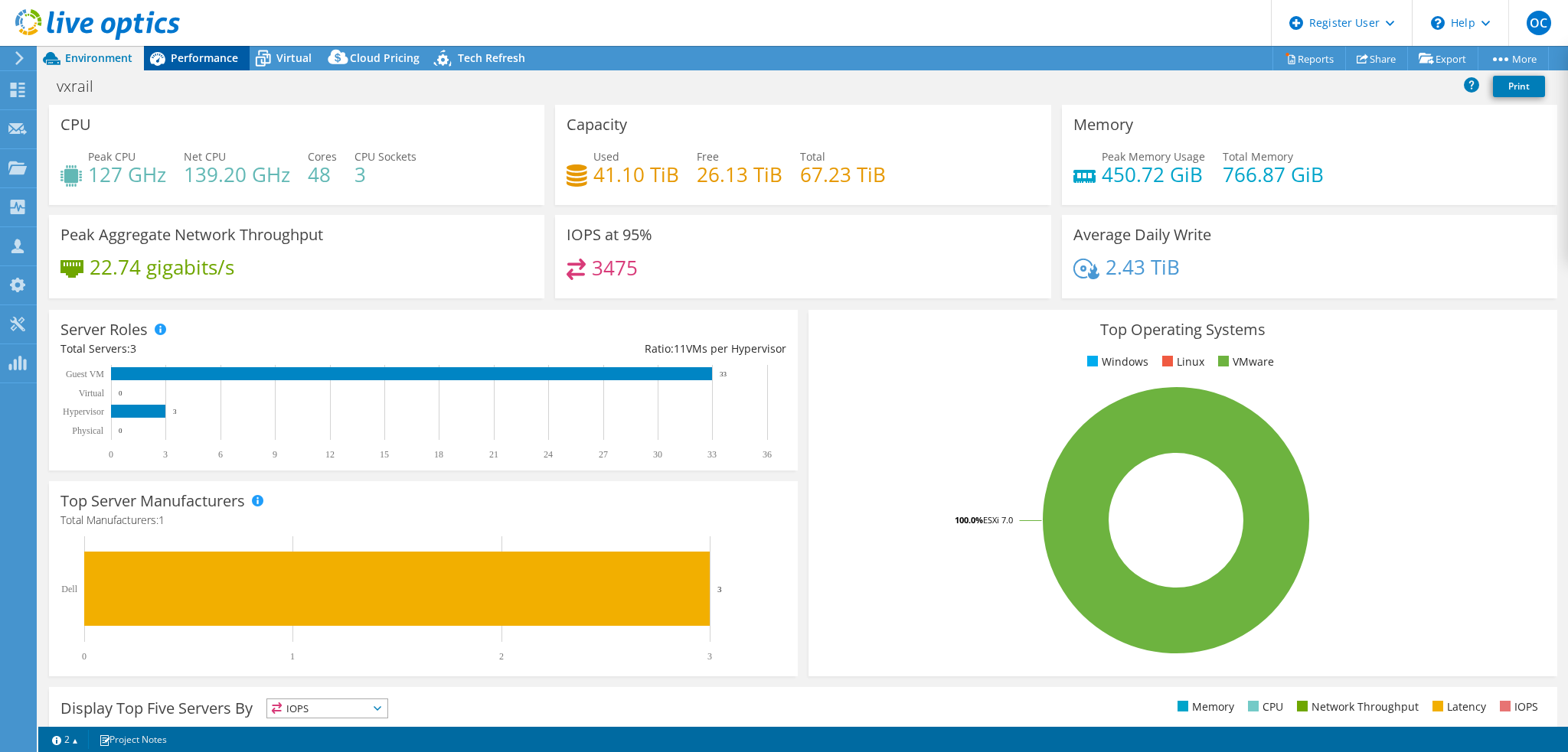
click at [198, 60] on span "Performance" at bounding box center [204, 58] width 68 height 15
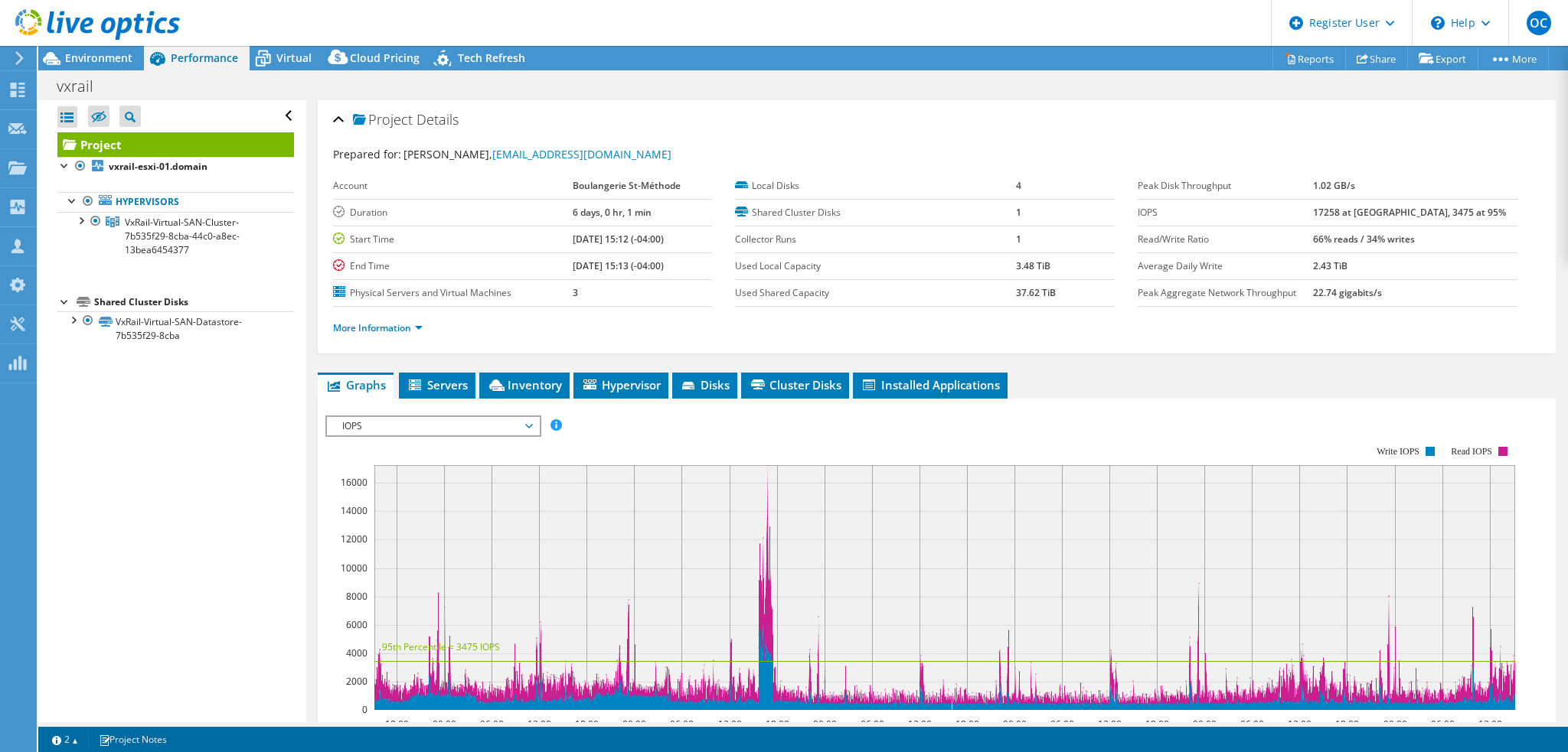
click at [517, 425] on span "IOPS" at bounding box center [433, 427] width 197 height 19
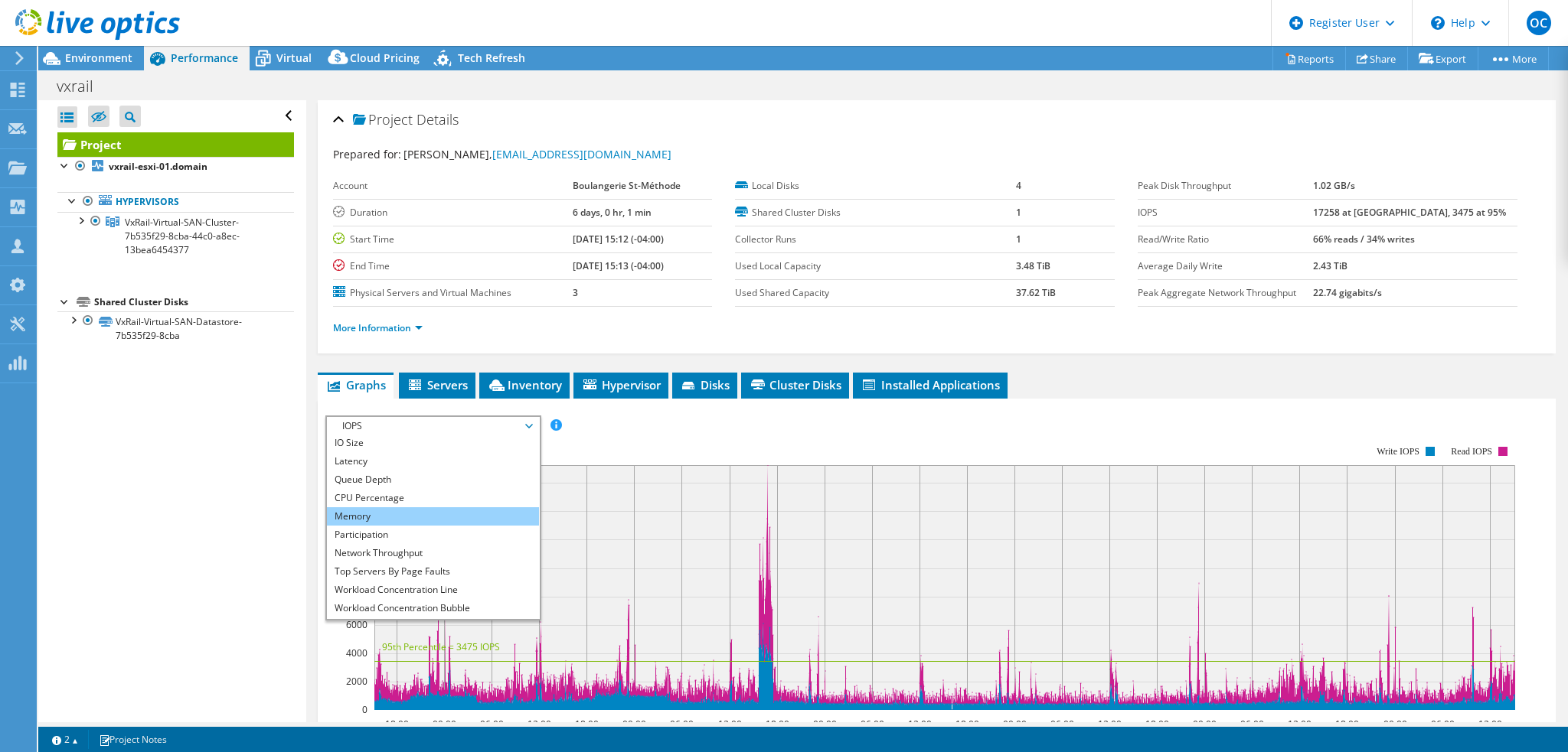
scroll to position [55, 0]
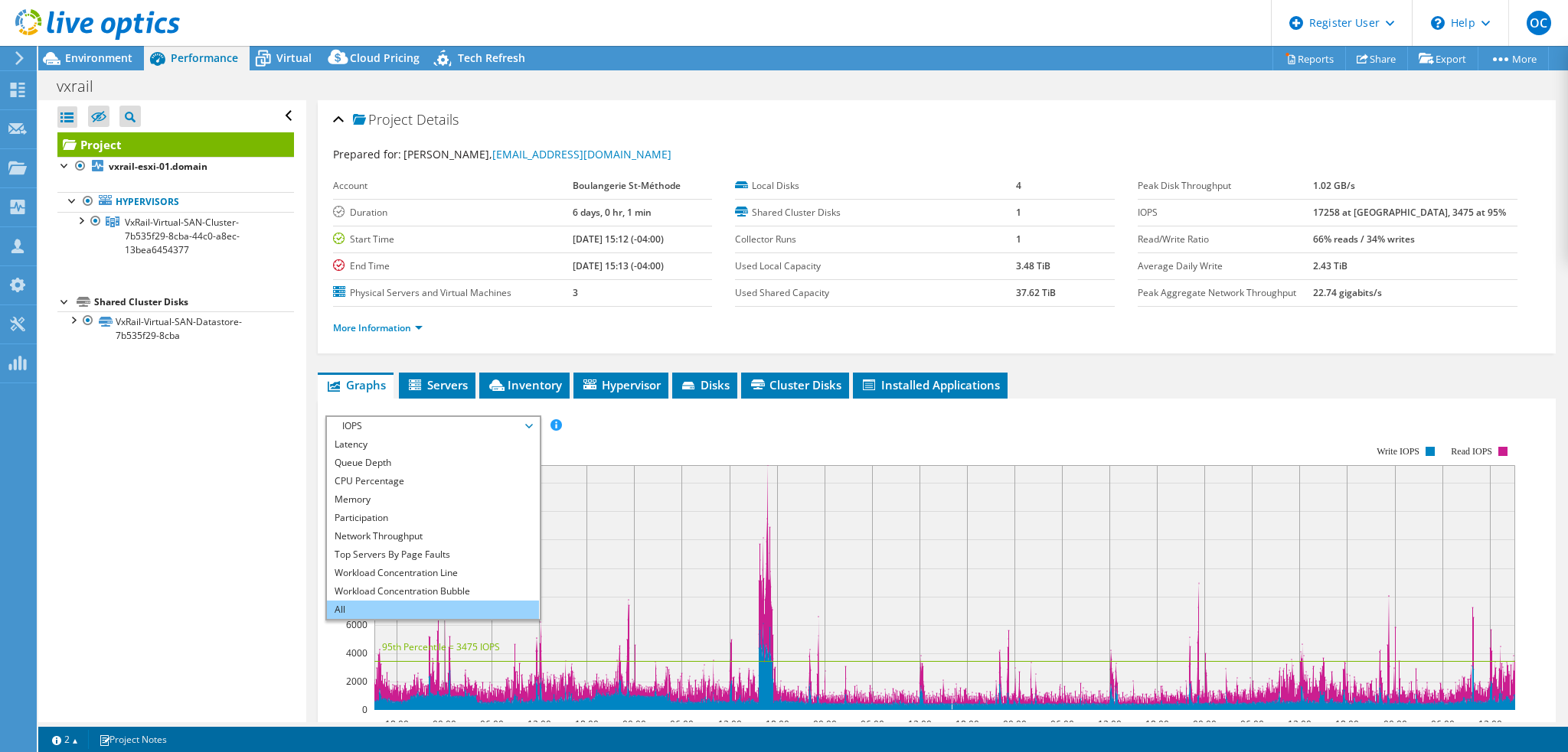
click at [476, 610] on li "All" at bounding box center [433, 610] width 212 height 19
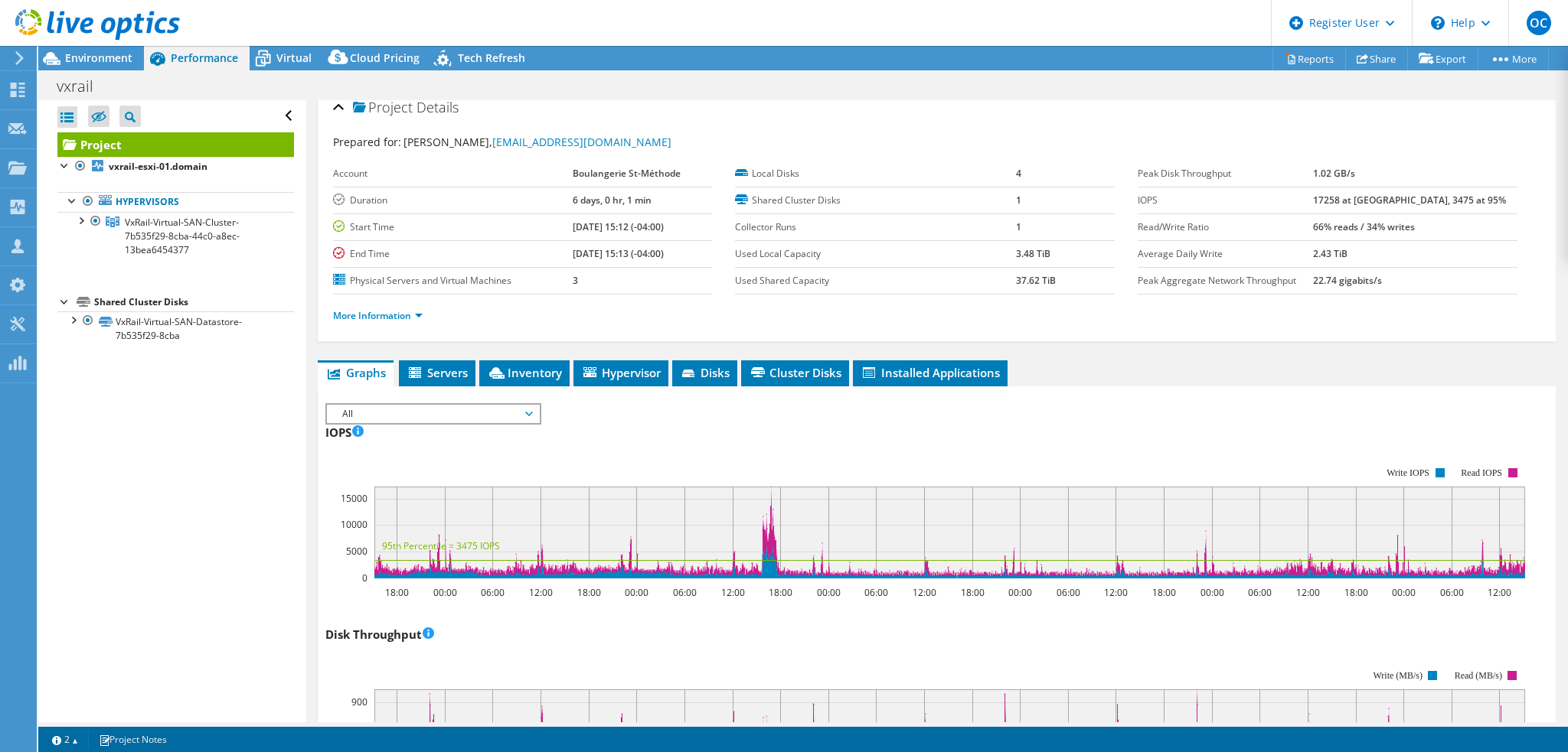
scroll to position [0, 0]
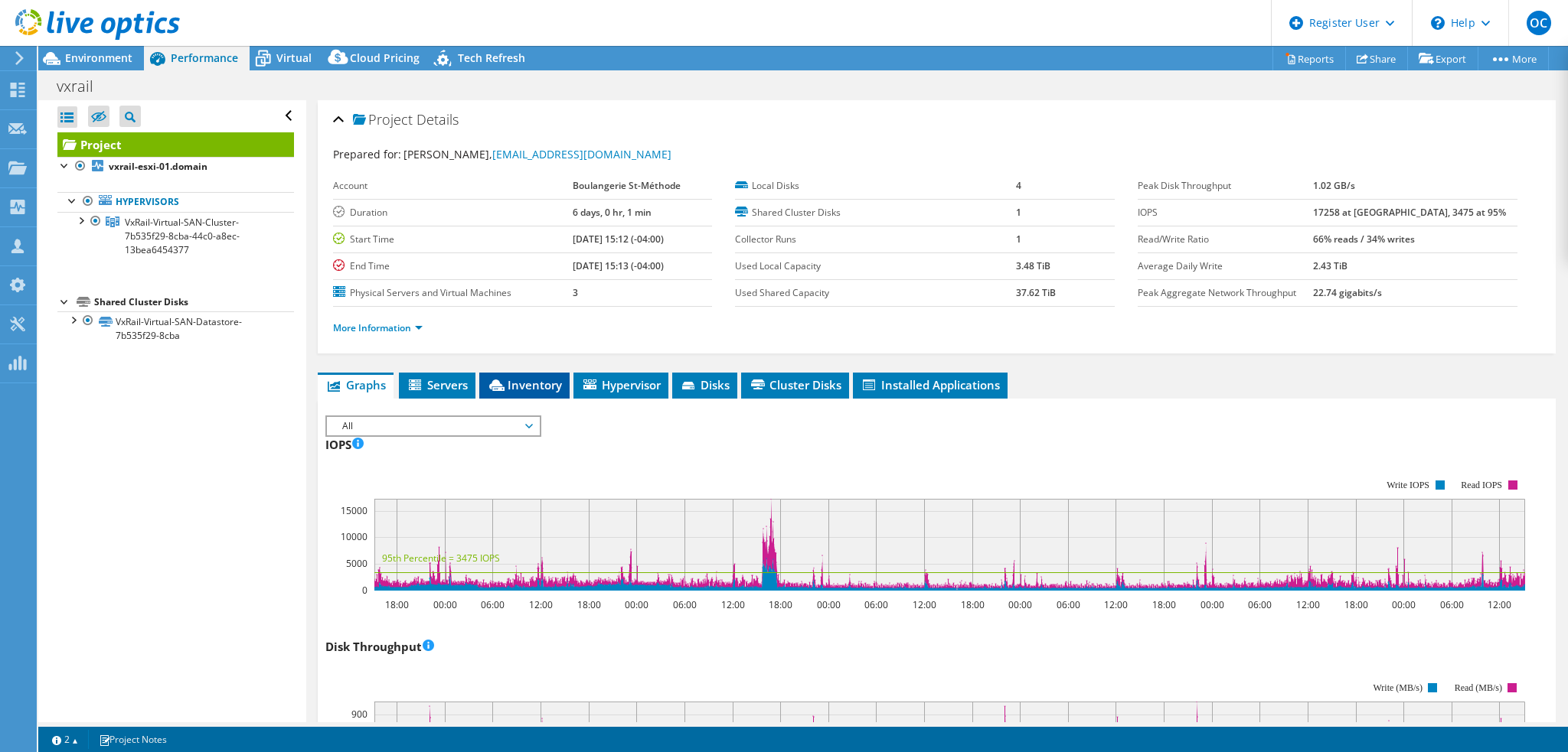
click at [535, 387] on span "Inventory" at bounding box center [524, 385] width 75 height 16
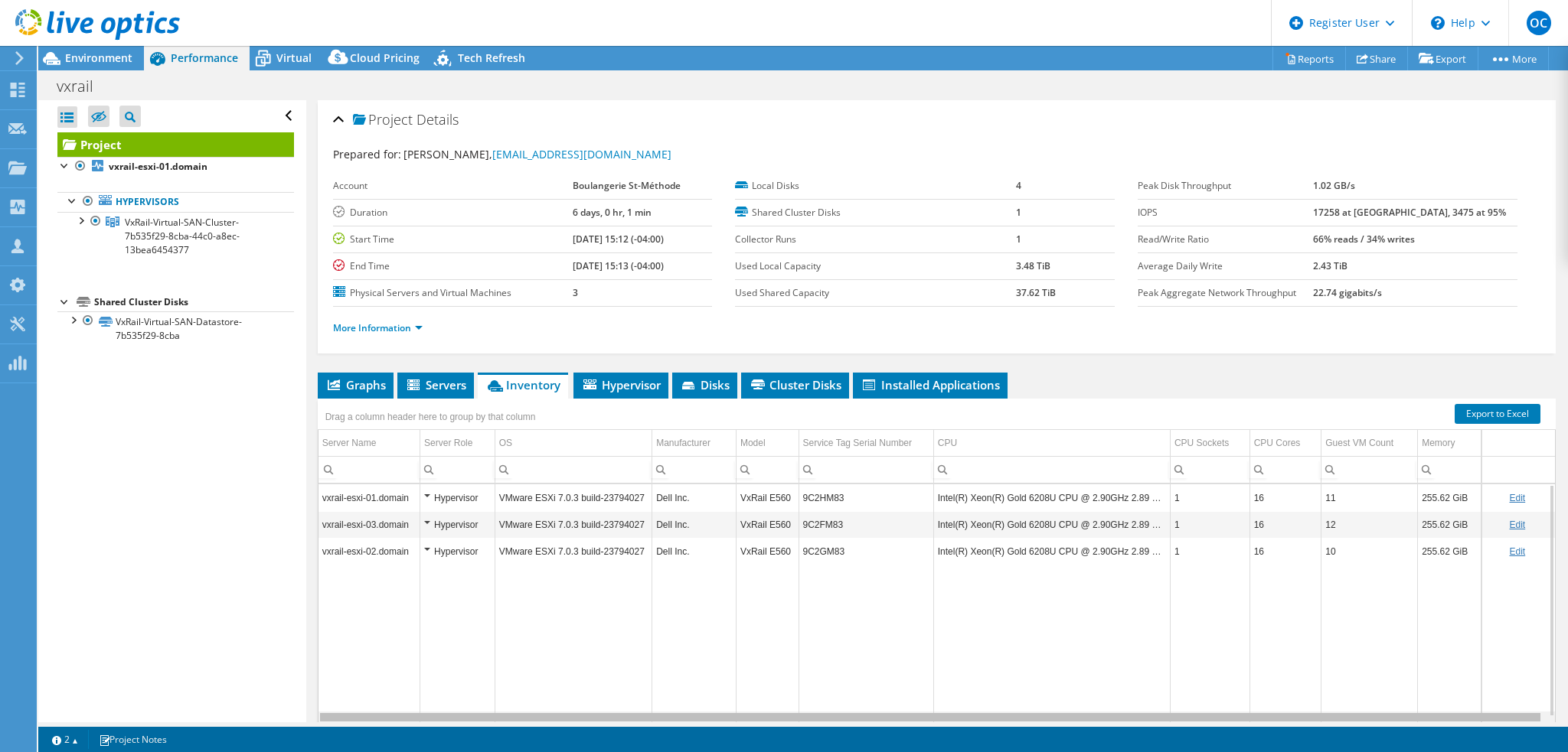
scroll to position [0, 2]
drag, startPoint x: 1011, startPoint y: 715, endPoint x: 1132, endPoint y: 714, distance: 121.0
click at [1132, 714] on body "OC Dell User [PERSON_NAME] [PERSON_NAME][EMAIL_ADDRESS][PERSON_NAME][DOMAIN_NAM…" at bounding box center [784, 376] width 1568 height 752
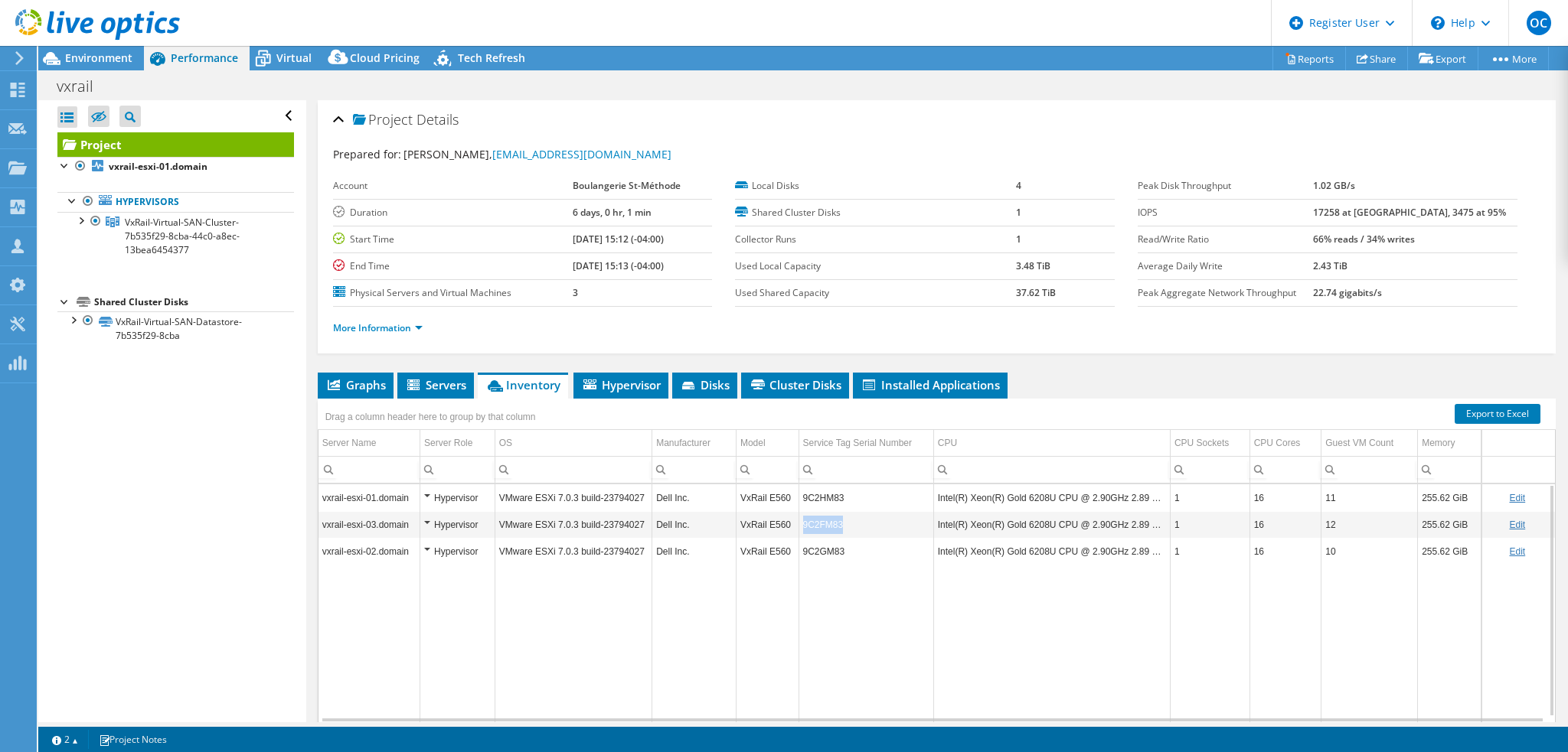
drag, startPoint x: 858, startPoint y: 527, endPoint x: 790, endPoint y: 523, distance: 68.1
click at [790, 523] on tr "vxrail-esxi-03.domain Hypervisor VMware ESXi 7.0.3 build-23794027 Dell Inc. VxR…" at bounding box center [937, 525] width 1236 height 26
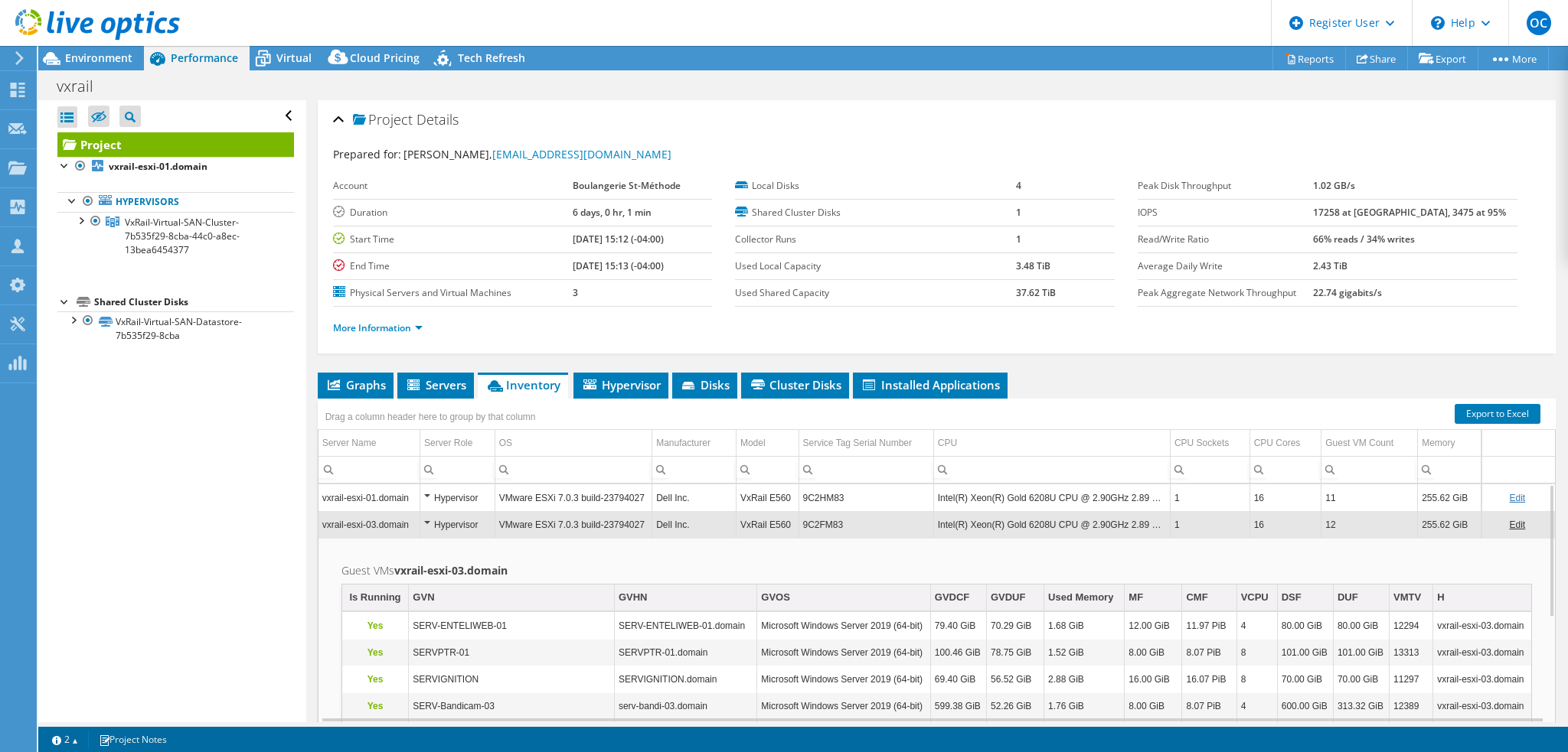
copy tr "9C2FM83"
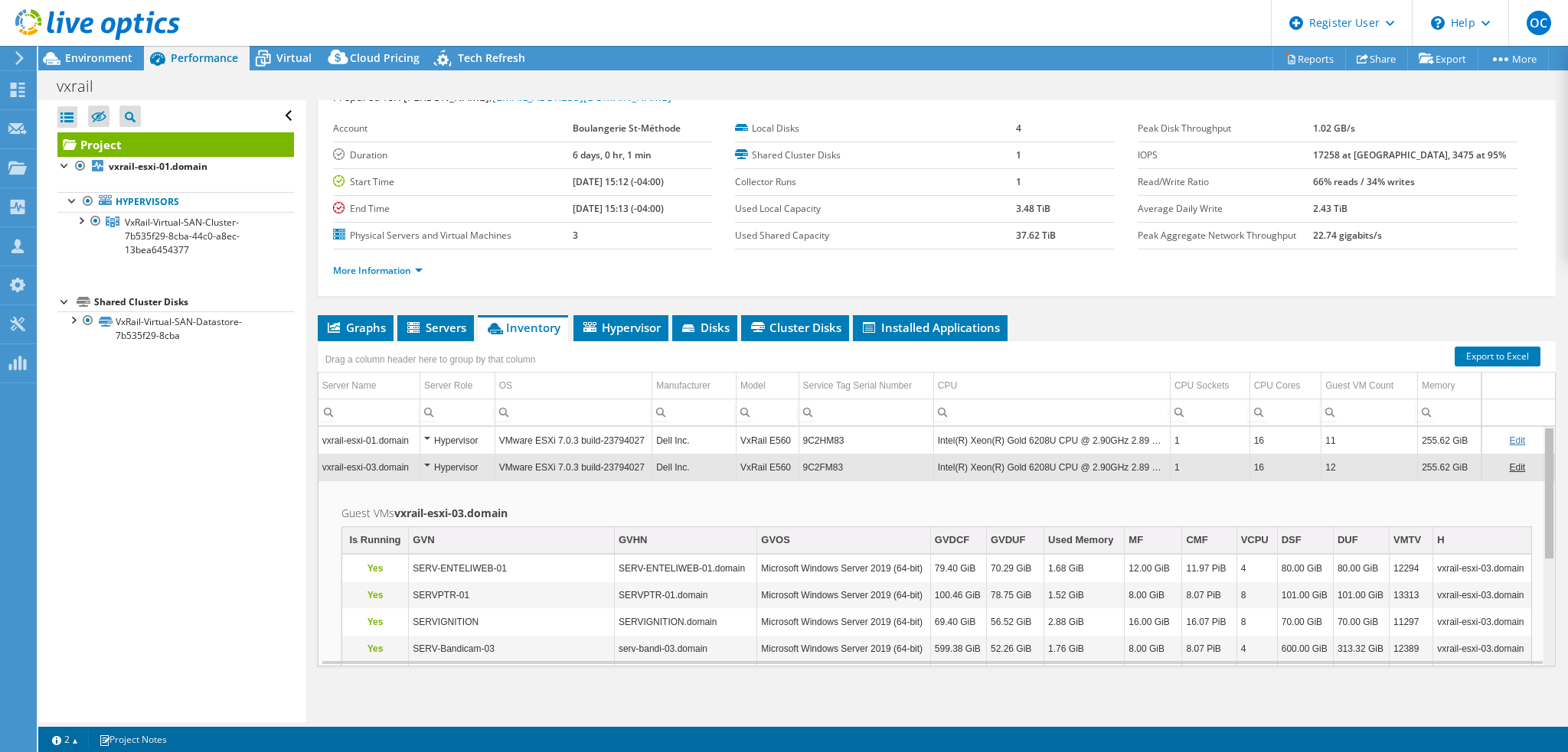
drag, startPoint x: 1537, startPoint y: 583, endPoint x: 1538, endPoint y: 454, distance: 129.0
click at [1538, 454] on body "OC Dell User [PERSON_NAME] [PERSON_NAME][EMAIL_ADDRESS][PERSON_NAME][DOMAIN_NAM…" at bounding box center [784, 376] width 1568 height 752
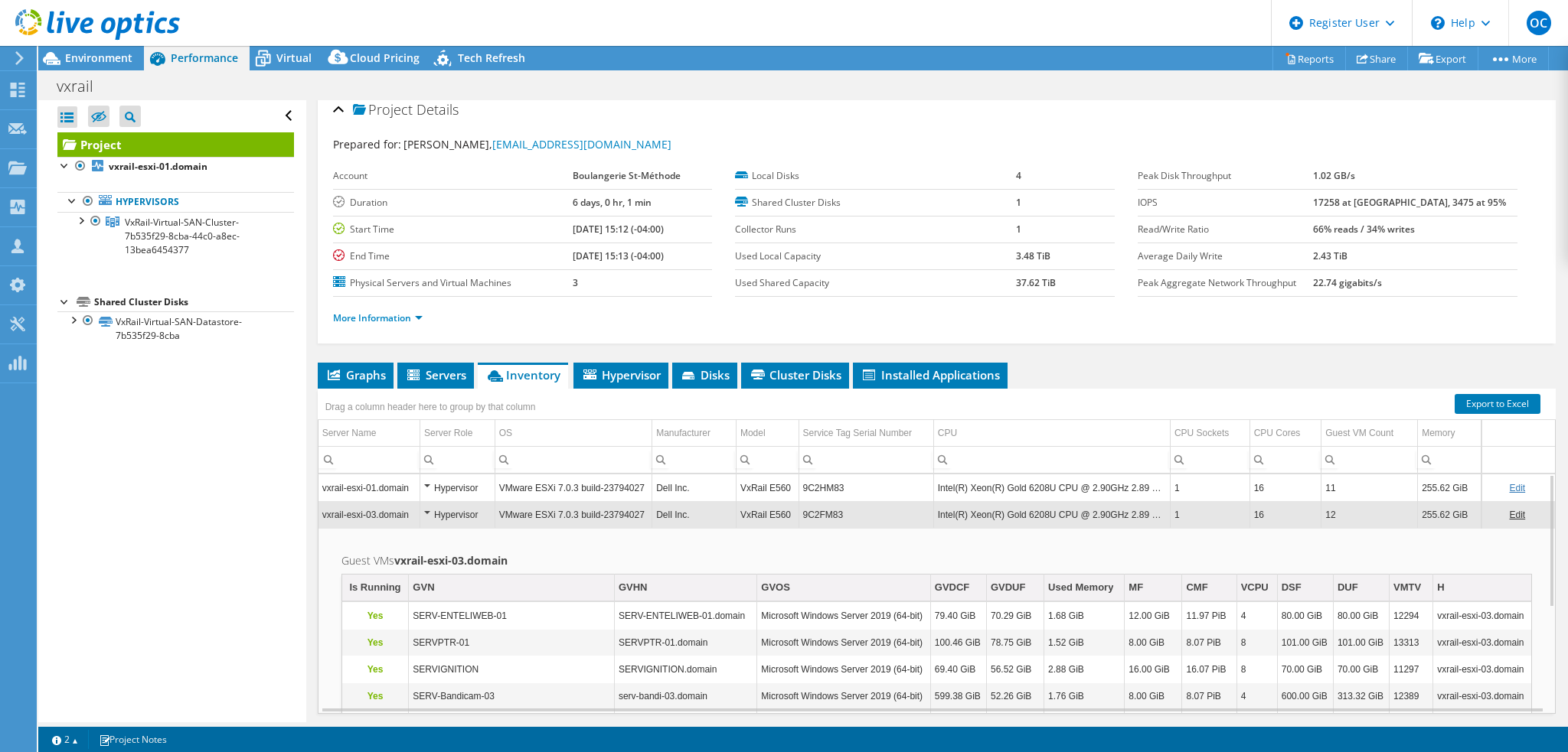
scroll to position [0, 0]
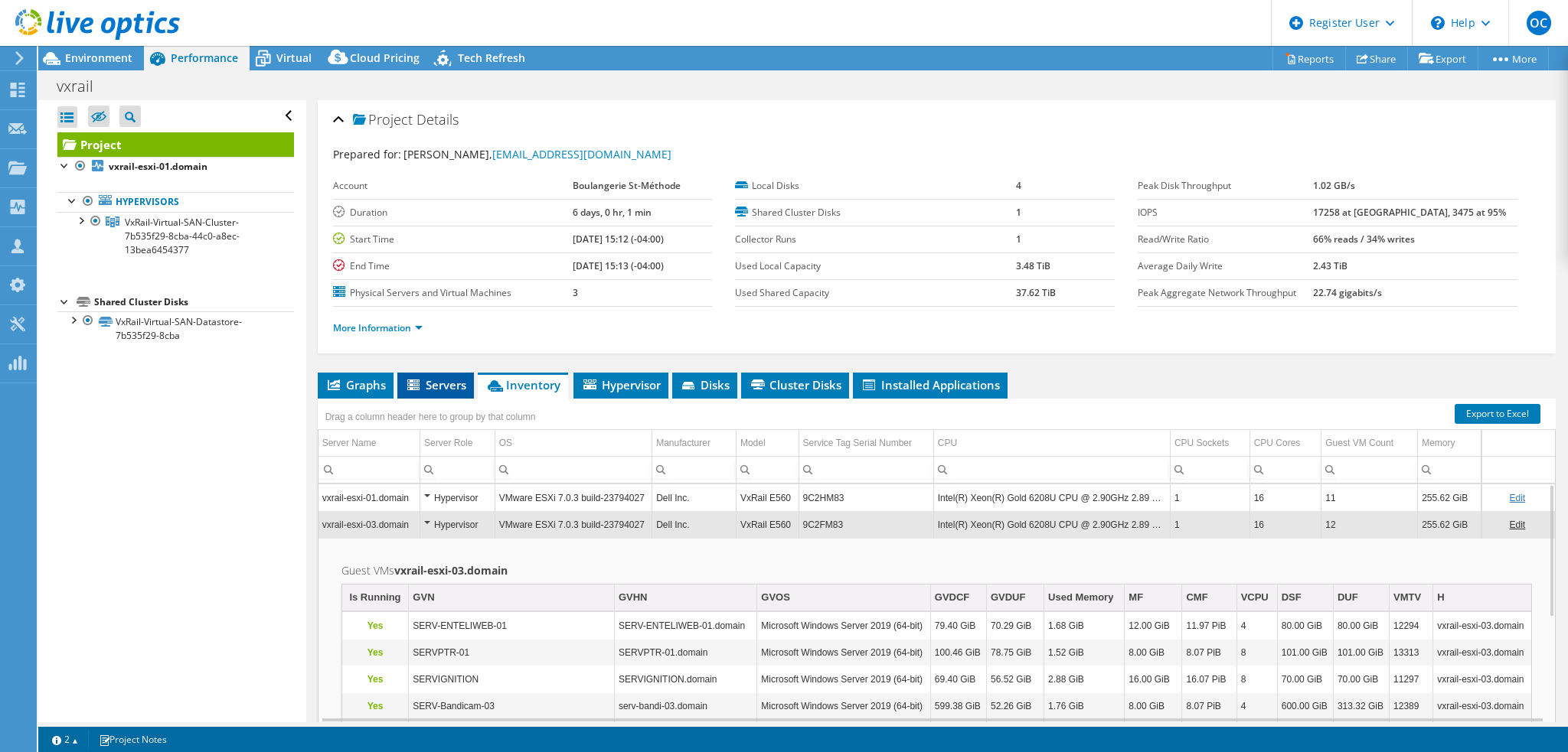
click at [435, 383] on span "Servers" at bounding box center [435, 385] width 62 height 16
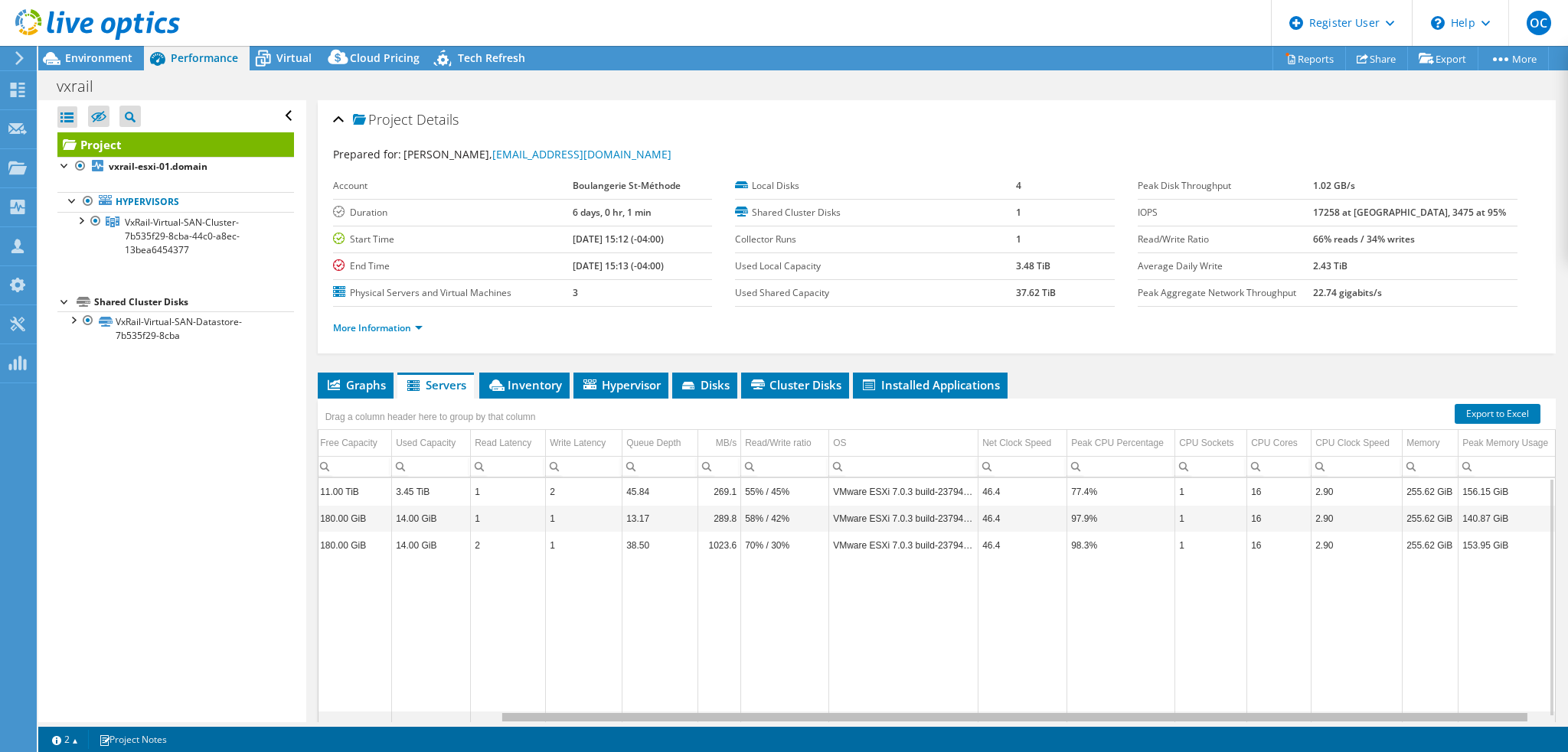
scroll to position [0, 217]
drag, startPoint x: 1331, startPoint y: 715, endPoint x: 1524, endPoint y: 713, distance: 193.0
click at [1524, 713] on body "OC Dell User [PERSON_NAME] [PERSON_NAME][EMAIL_ADDRESS][PERSON_NAME][DOMAIN_NAM…" at bounding box center [784, 376] width 1568 height 752
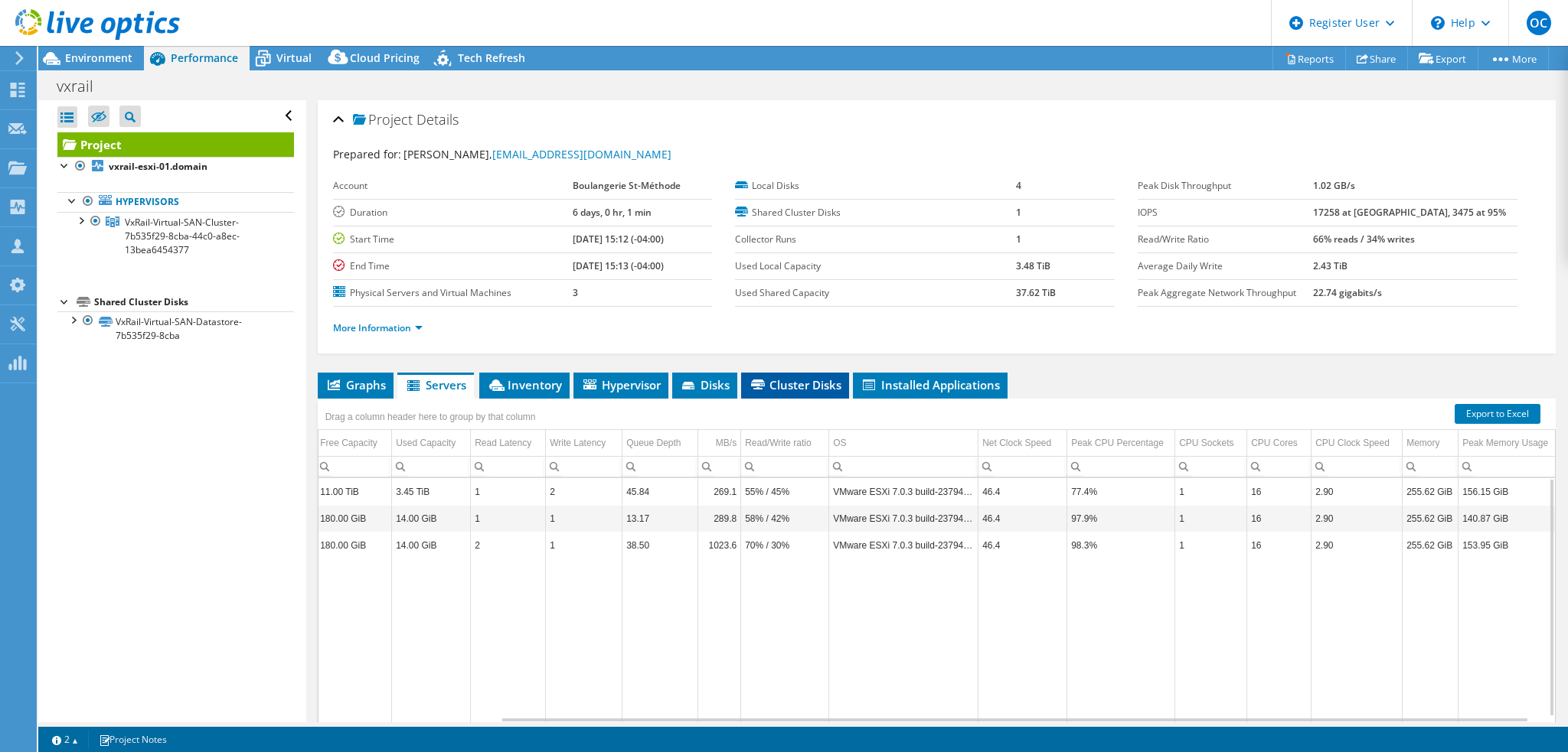
click at [810, 388] on span "Cluster Disks" at bounding box center [795, 385] width 93 height 16
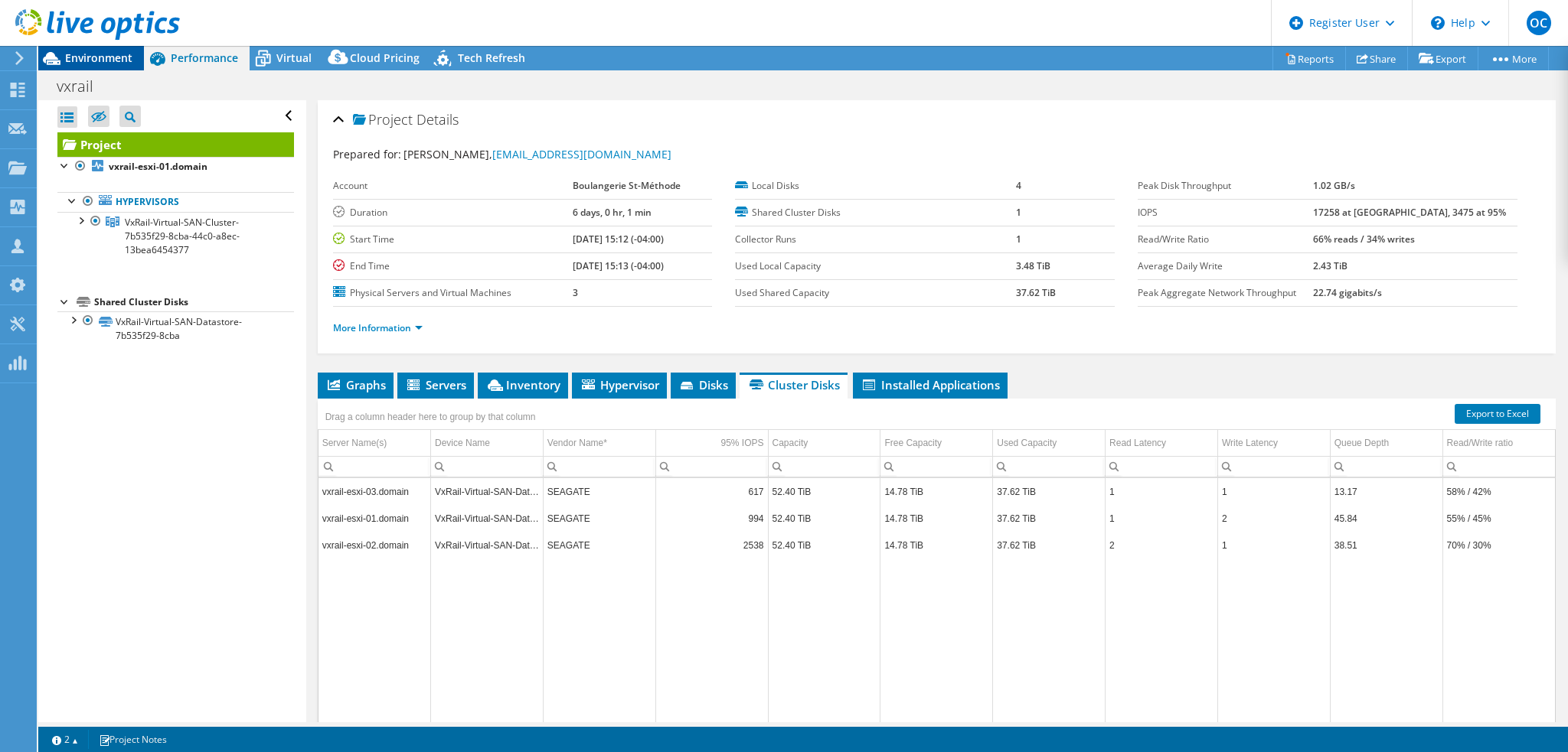
click at [107, 61] on span "Environment" at bounding box center [99, 58] width 68 height 15
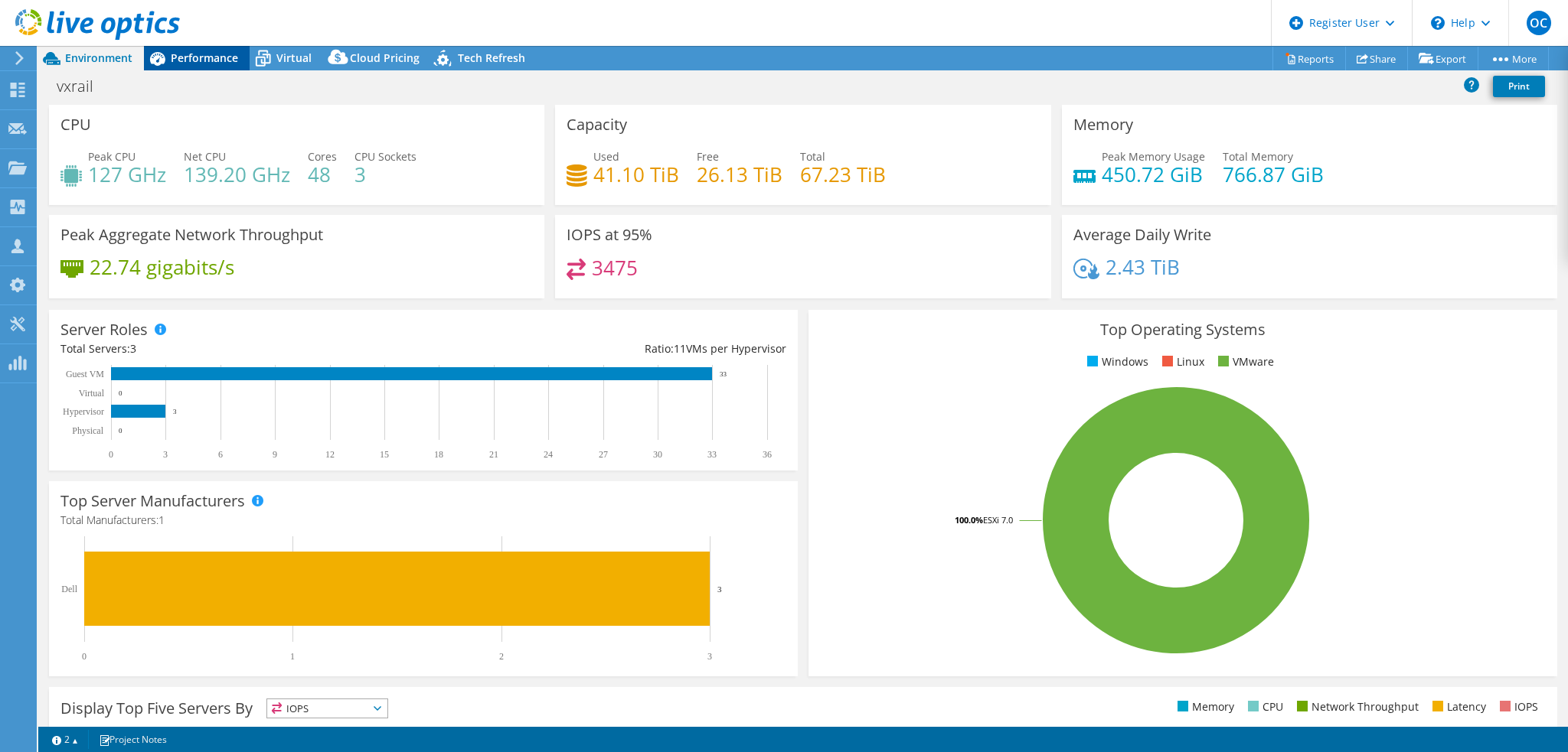
click at [220, 66] on div "Performance" at bounding box center [197, 58] width 106 height 24
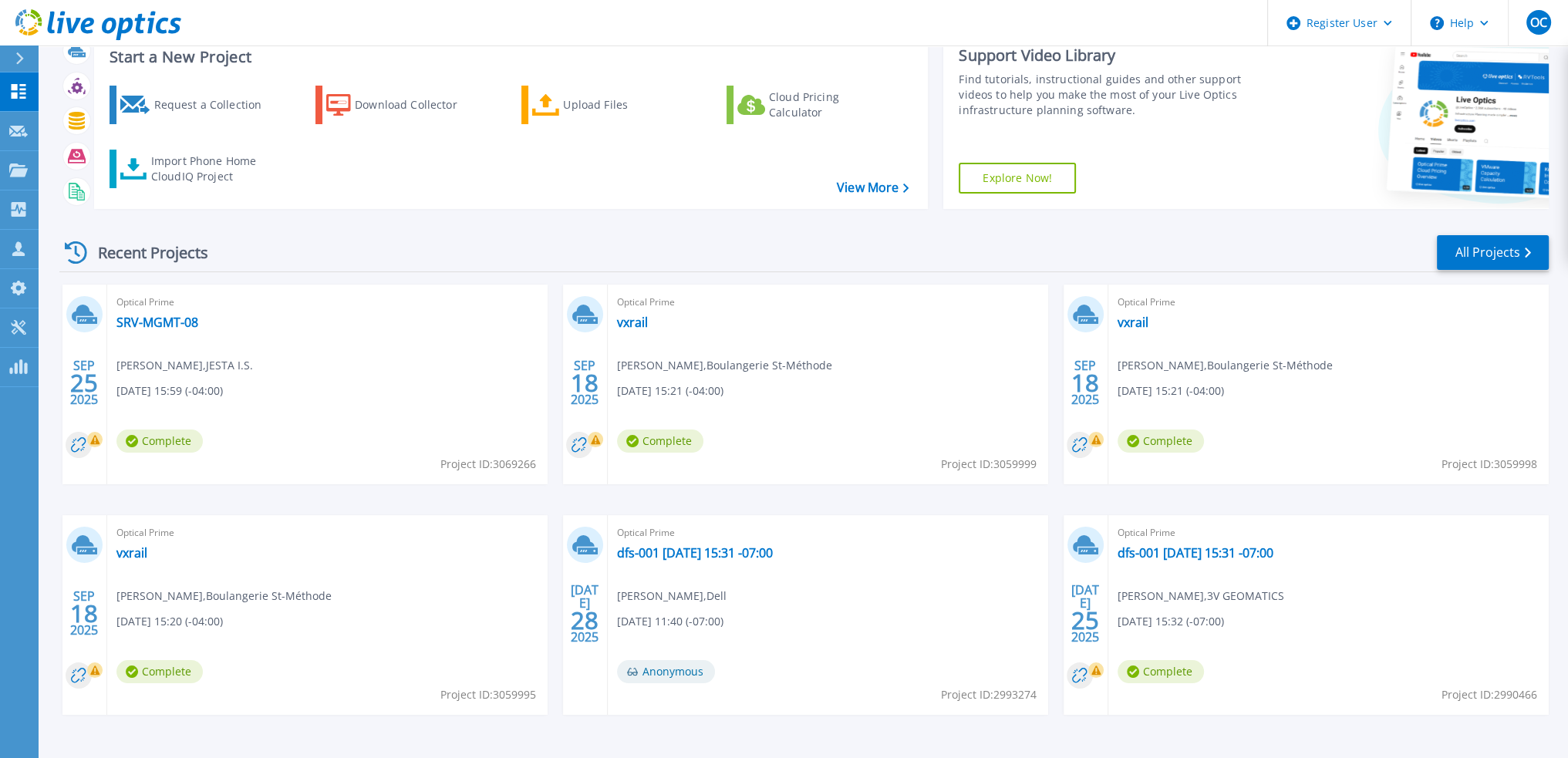
scroll to position [77, 0]
